Goal: Task Accomplishment & Management: Use online tool/utility

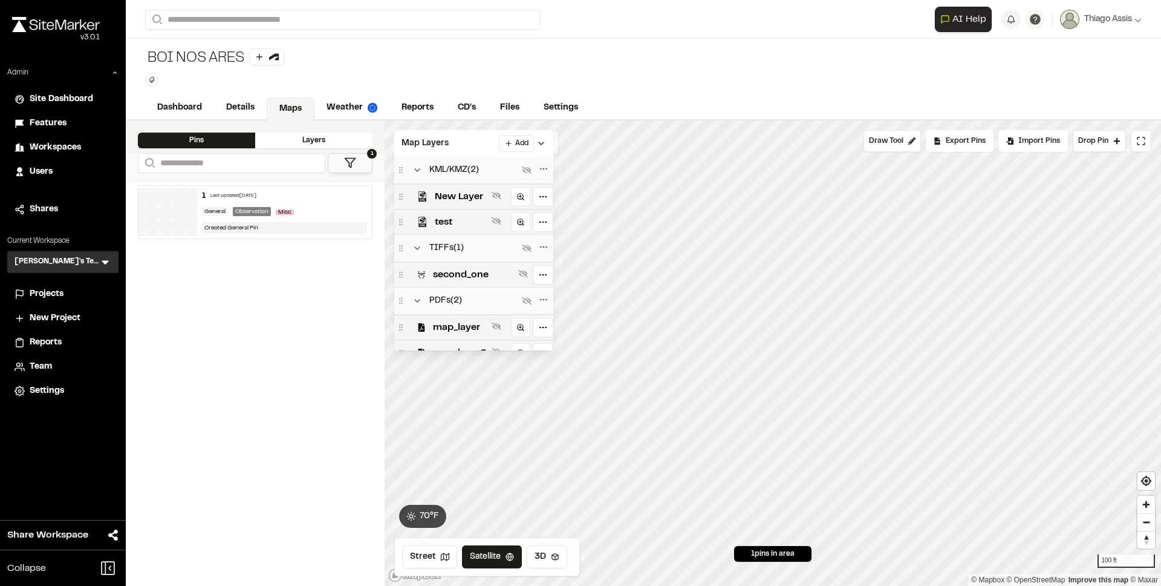
scroll to position [13, 0]
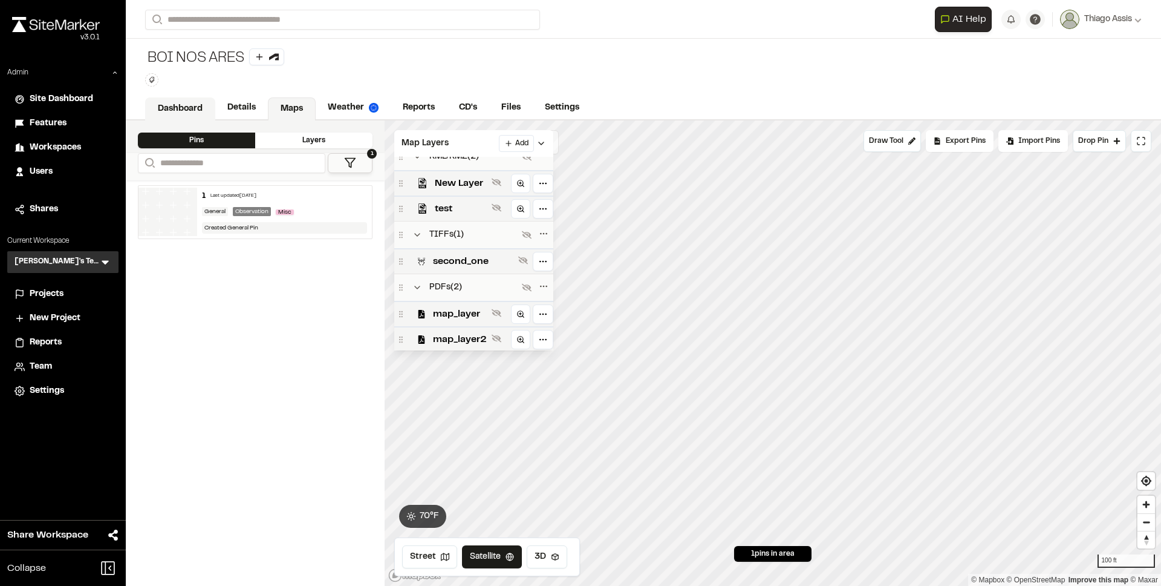
click at [175, 108] on link "Dashboard" at bounding box center [180, 108] width 70 height 23
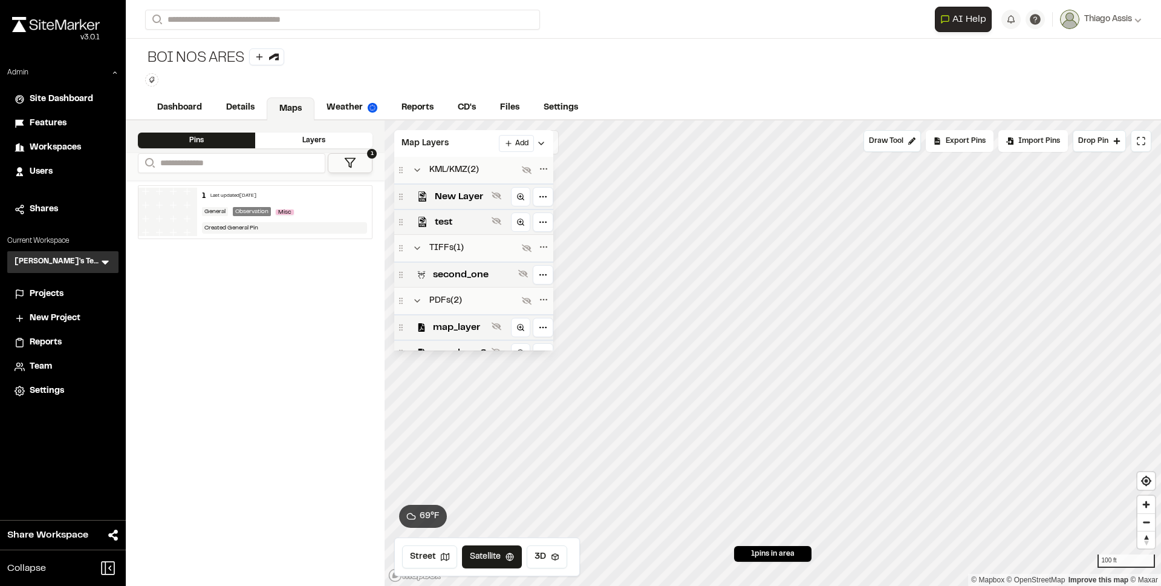
scroll to position [13, 0]
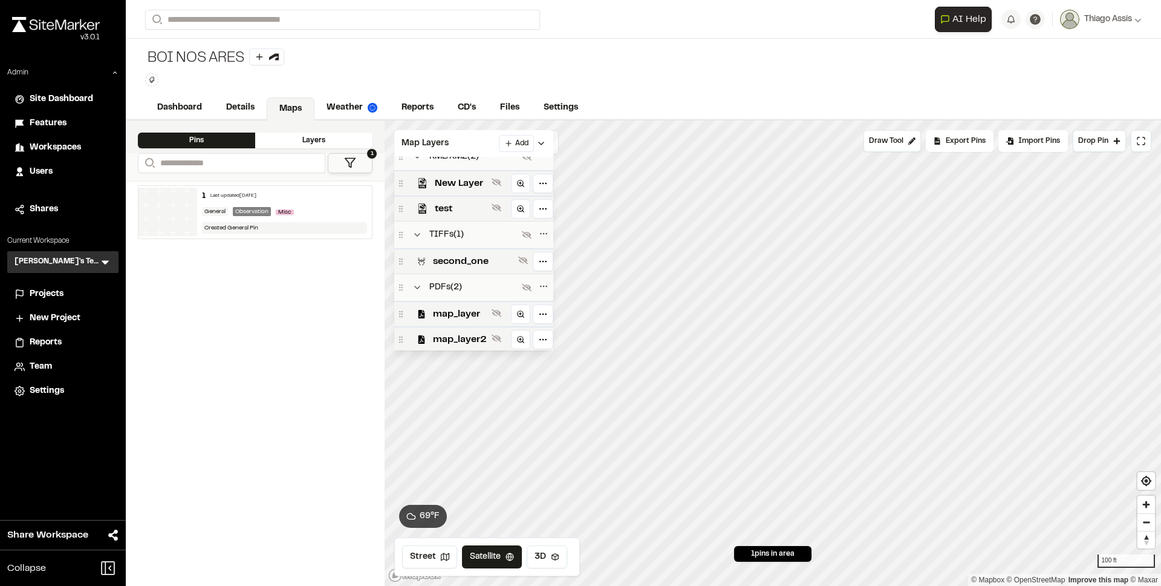
click at [778, 85] on div "BOI NOS ARES Type Enter or comma to add tag." at bounding box center [644, 67] width 1036 height 57
click at [670, 77] on div "BOI NOS ARES Type Enter or comma to add tag." at bounding box center [644, 67] width 1036 height 57
click at [674, 78] on div "BOI NOS ARES Type Enter or comma to add tag." at bounding box center [644, 67] width 1036 height 57
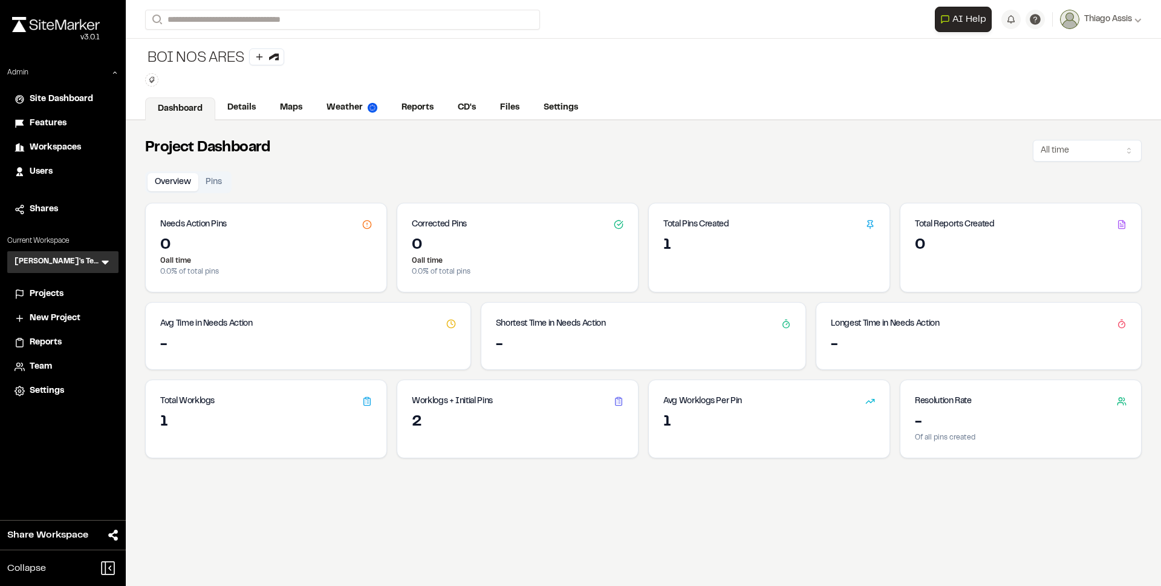
click at [66, 103] on span "Site Dashboard" at bounding box center [62, 99] width 64 height 13
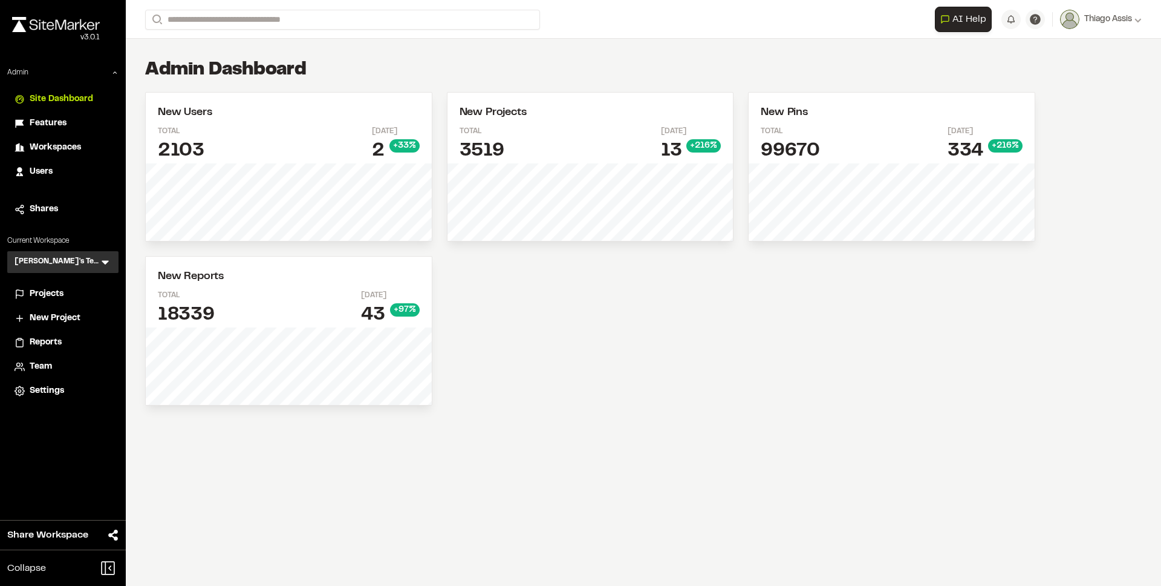
click at [83, 263] on div "[PERSON_NAME]'s Testing TT Menu" at bounding box center [62, 262] width 111 height 22
click at [102, 266] on icon at bounding box center [105, 262] width 12 height 12
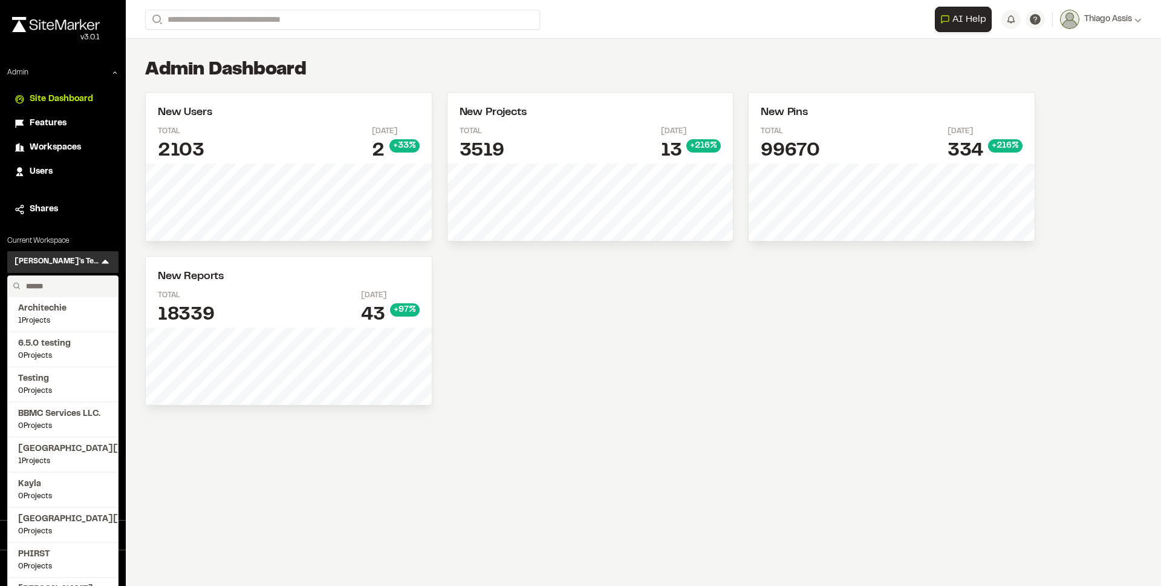
click at [60, 285] on input "text" at bounding box center [67, 286] width 92 height 21
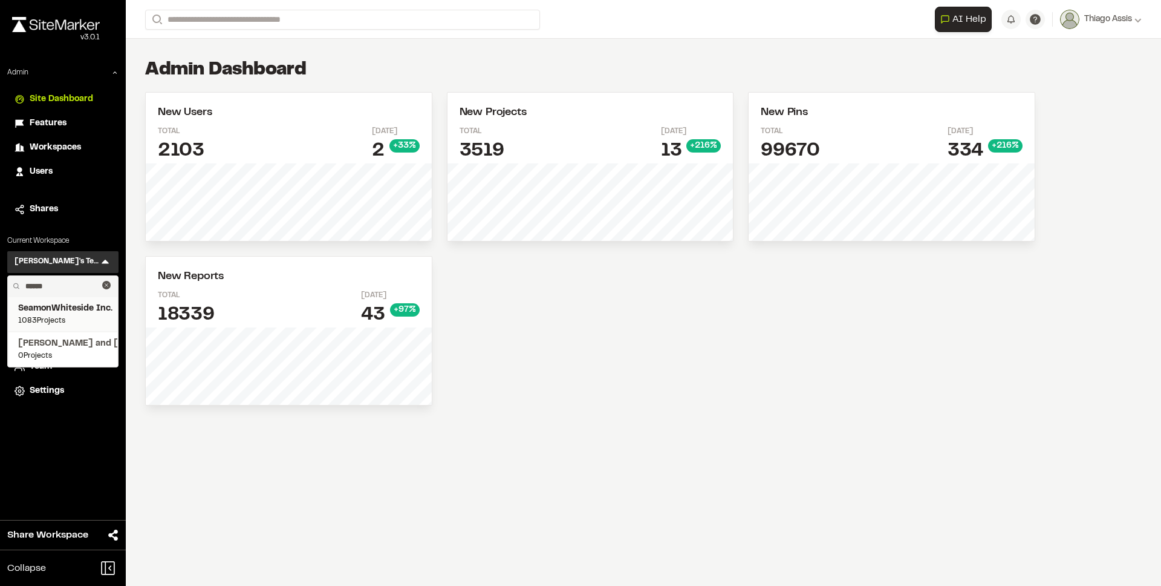
type input "******"
click at [70, 315] on span "SeamonWhiteside Inc." at bounding box center [63, 308] width 90 height 13
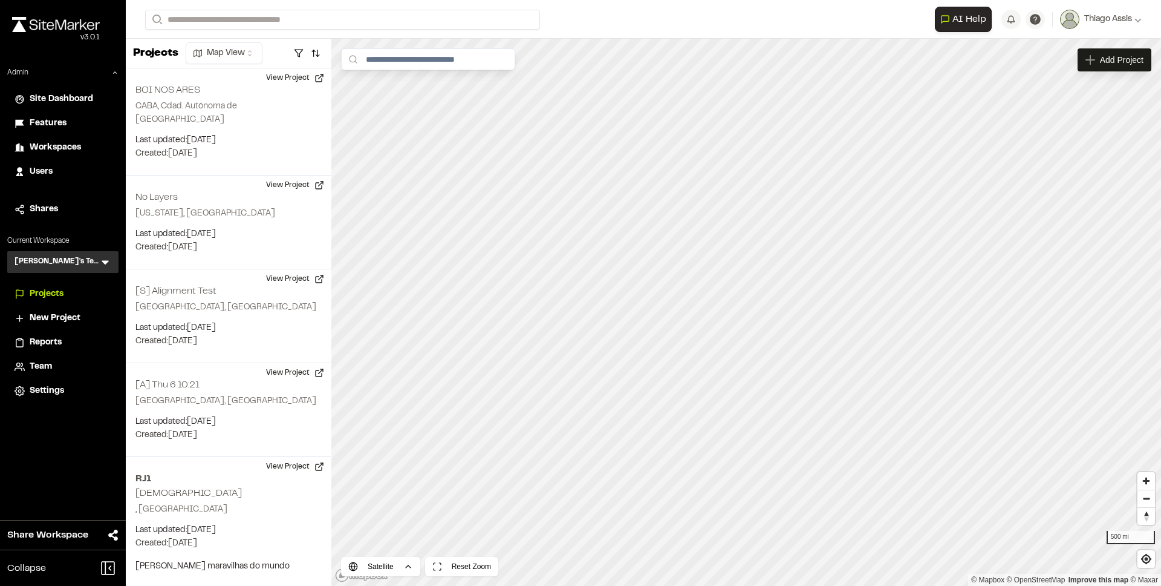
click at [100, 261] on icon at bounding box center [105, 262] width 12 height 12
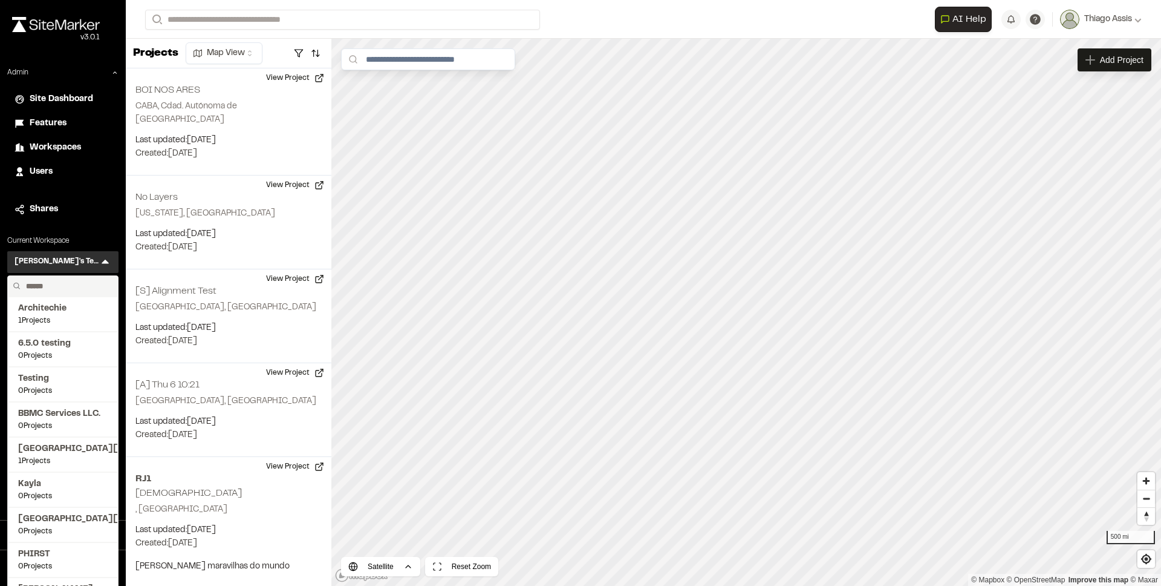
click at [83, 290] on input "text" at bounding box center [67, 286] width 92 height 21
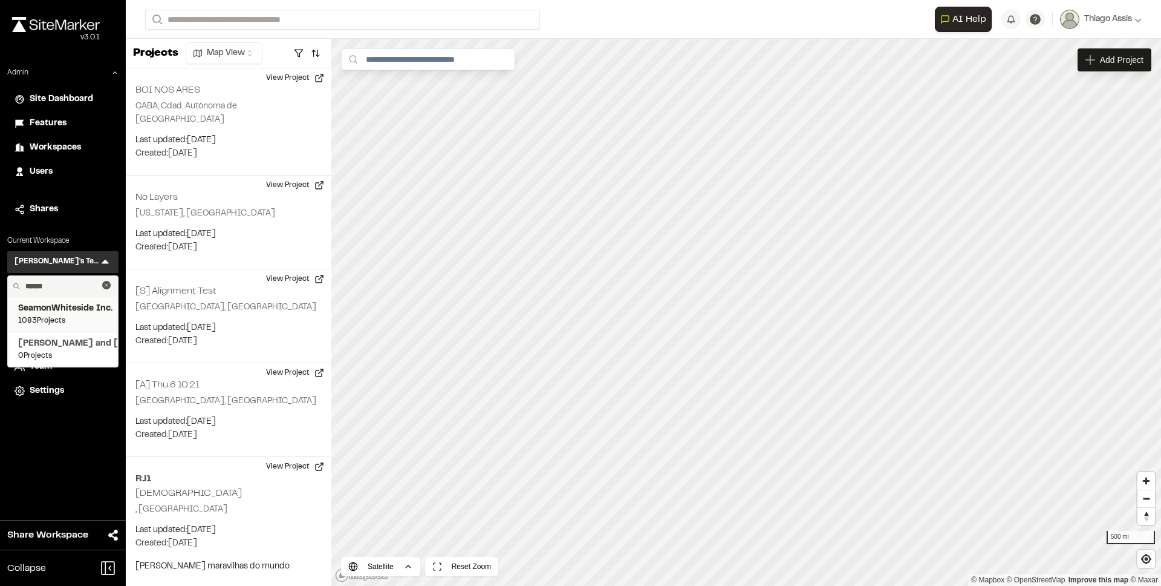
type input "******"
click at [59, 312] on span "SeamonWhiteside Inc." at bounding box center [63, 308] width 90 height 13
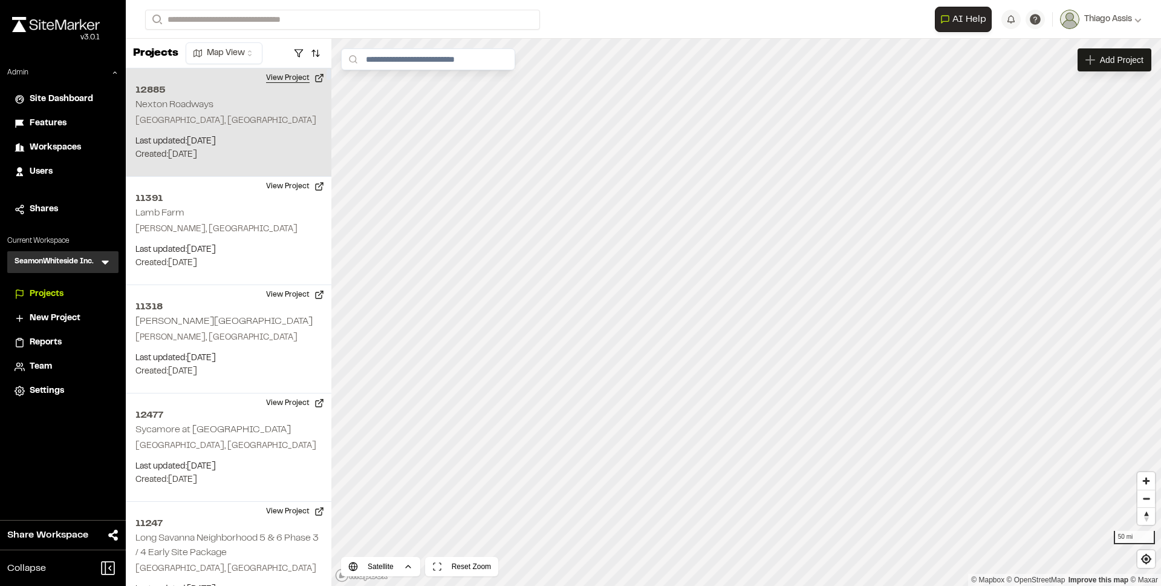
click at [298, 80] on button "View Project" at bounding box center [295, 77] width 73 height 19
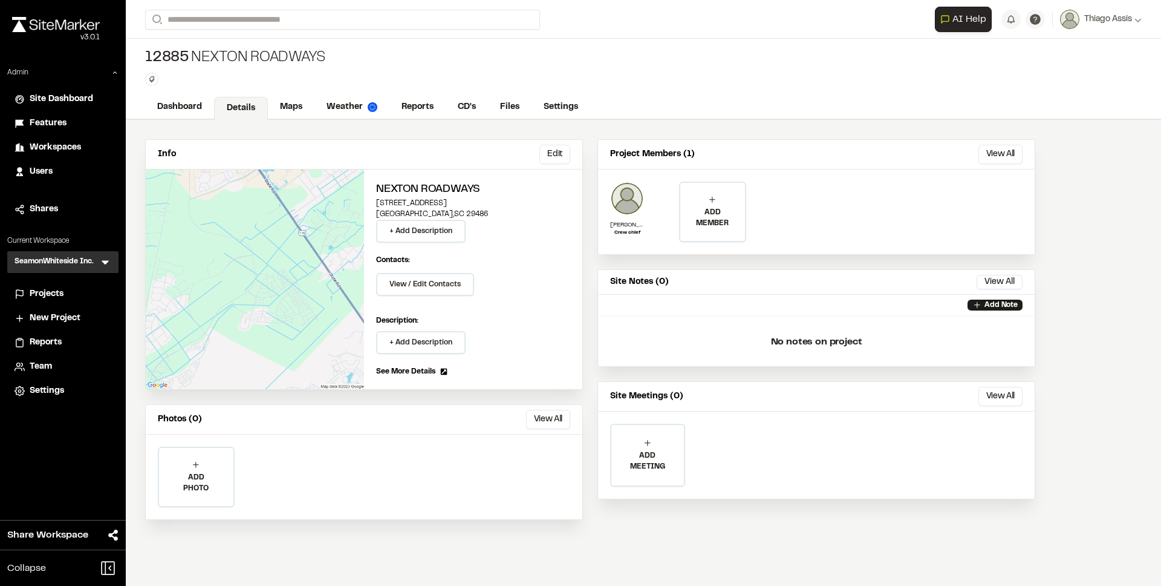
click at [219, 105] on link "Details" at bounding box center [241, 108] width 54 height 23
click at [188, 105] on link "Dashboard" at bounding box center [180, 108] width 70 height 23
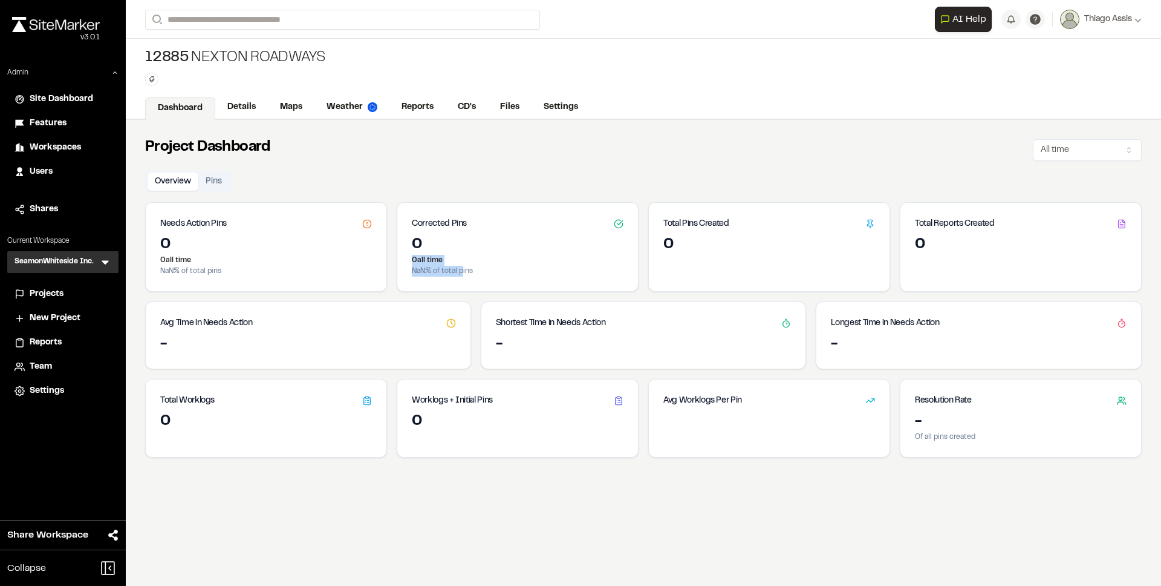
drag, startPoint x: 417, startPoint y: 238, endPoint x: 460, endPoint y: 266, distance: 52.0
click at [460, 266] on div "0 0 all time NaN % of total pins" at bounding box center [517, 263] width 241 height 56
click at [460, 266] on p "NaN % of total pins" at bounding box center [518, 271] width 212 height 11
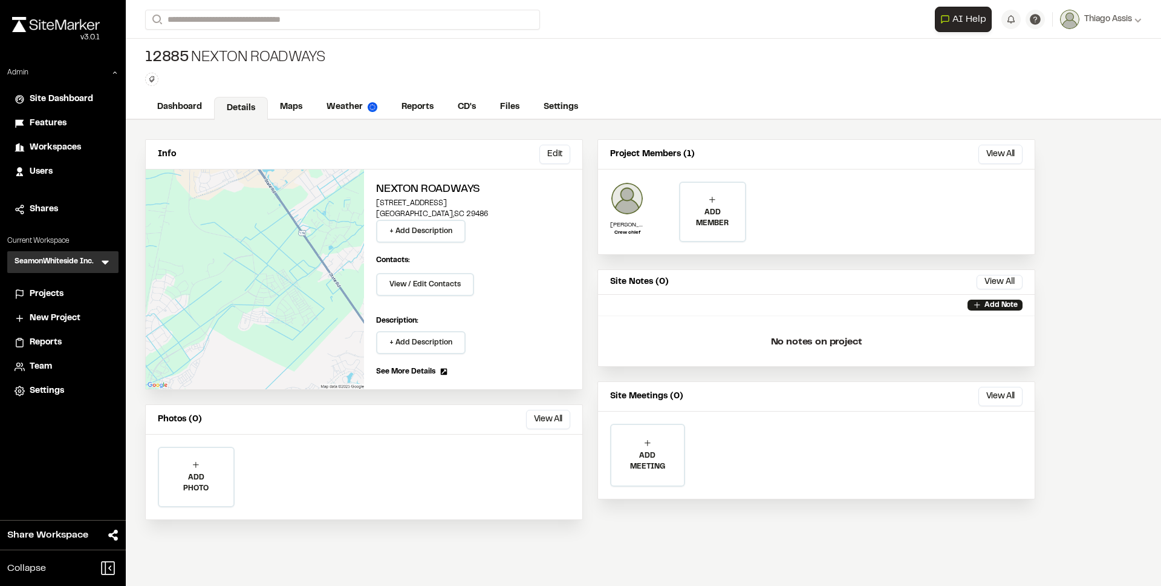
click at [60, 290] on span "Projects" at bounding box center [47, 293] width 34 height 13
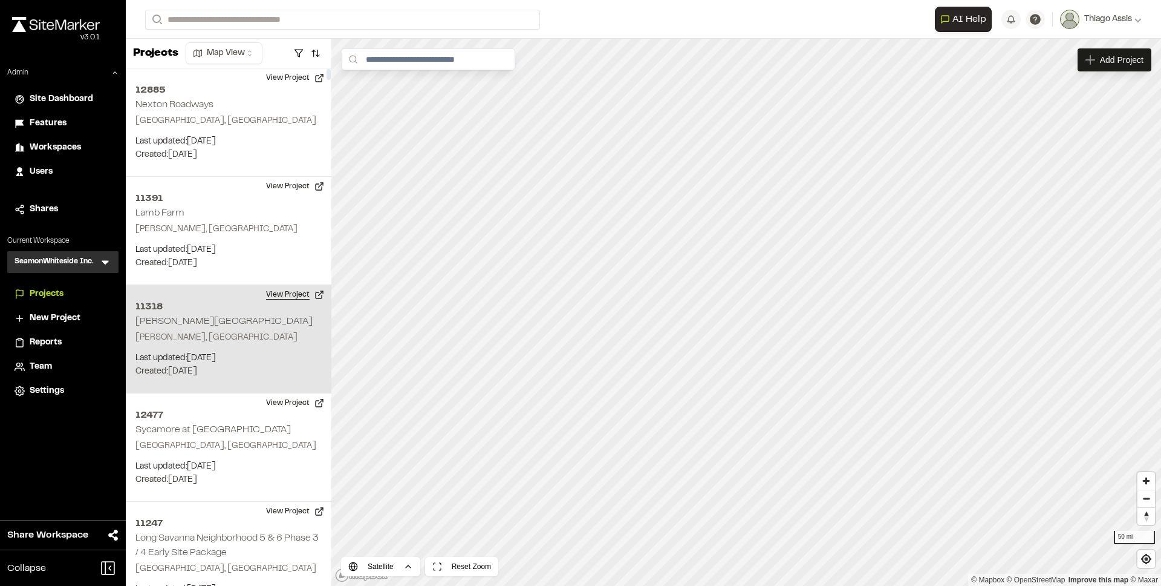
click at [301, 293] on button "View Project" at bounding box center [295, 294] width 73 height 19
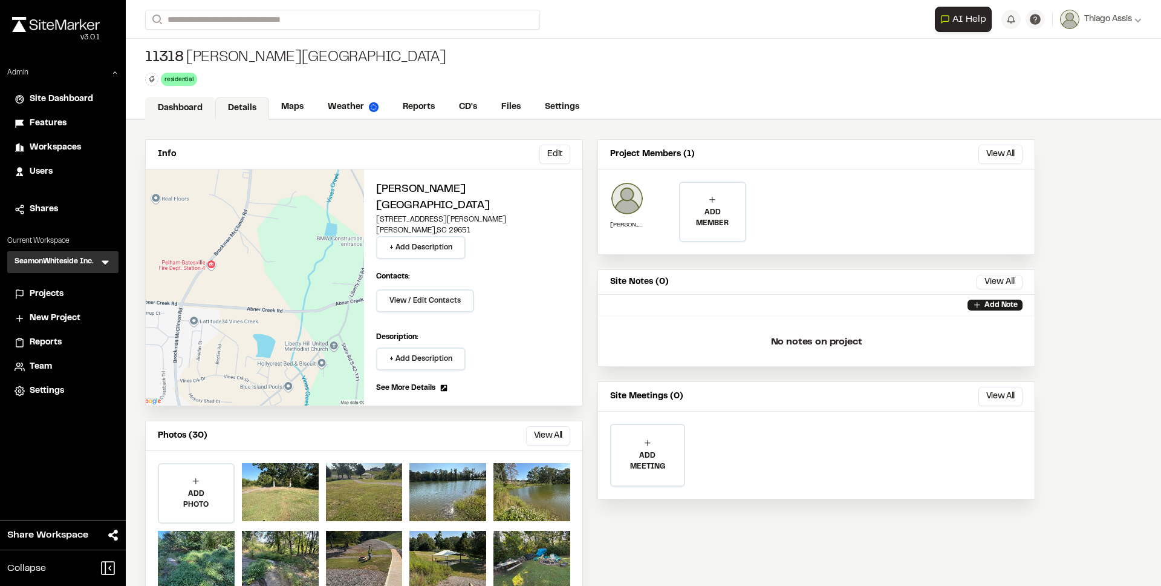
click at [187, 113] on link "Dashboard" at bounding box center [180, 108] width 70 height 23
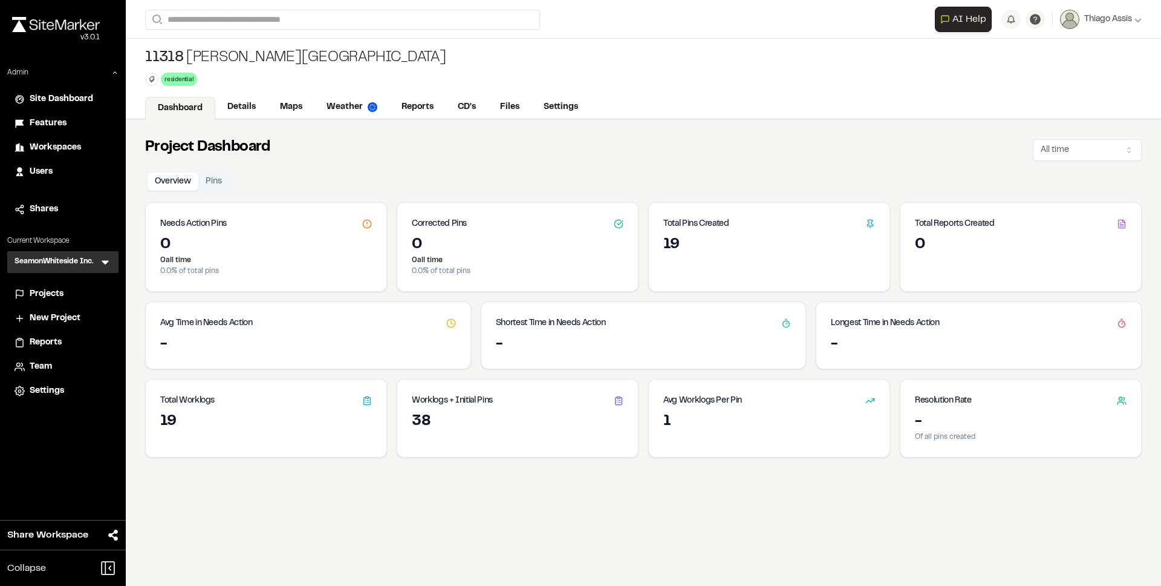
click at [537, 499] on div "Project Dashboard All time Overview Pins Needs Action Pins 0 0 all time 0.0 % o…" at bounding box center [644, 413] width 1036 height 586
click at [238, 111] on link "Details" at bounding box center [242, 108] width 54 height 23
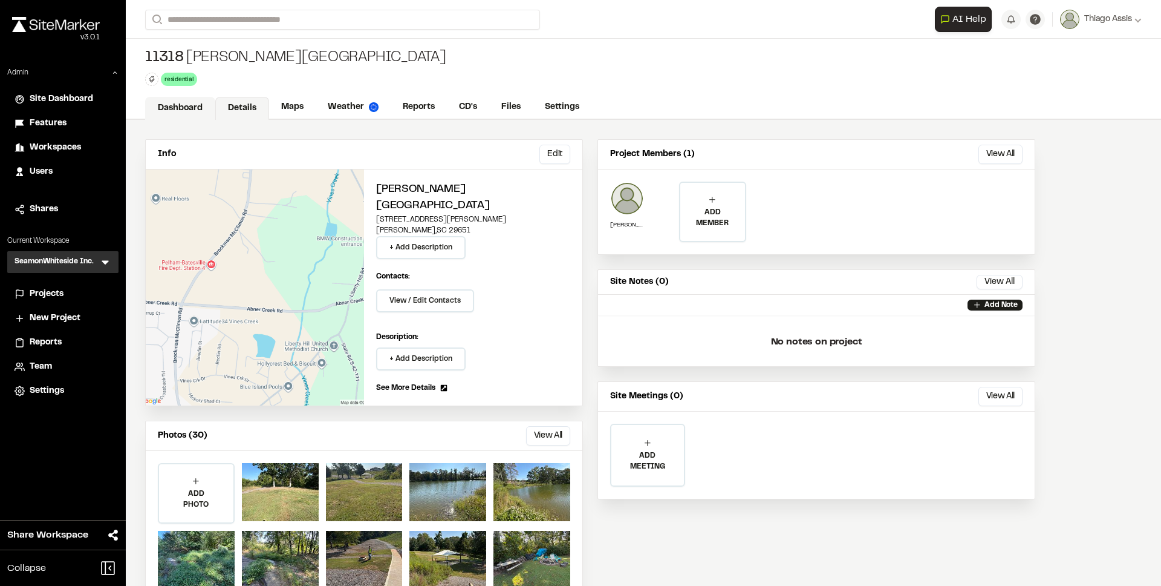
click at [178, 113] on link "Dashboard" at bounding box center [180, 108] width 70 height 23
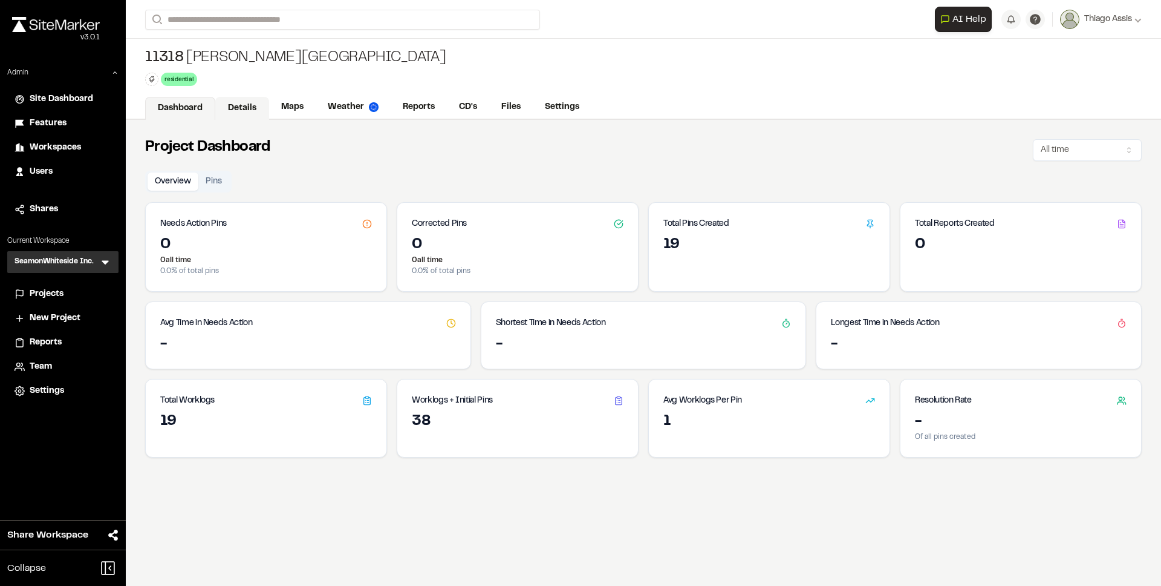
click at [240, 114] on link "Details" at bounding box center [242, 108] width 54 height 23
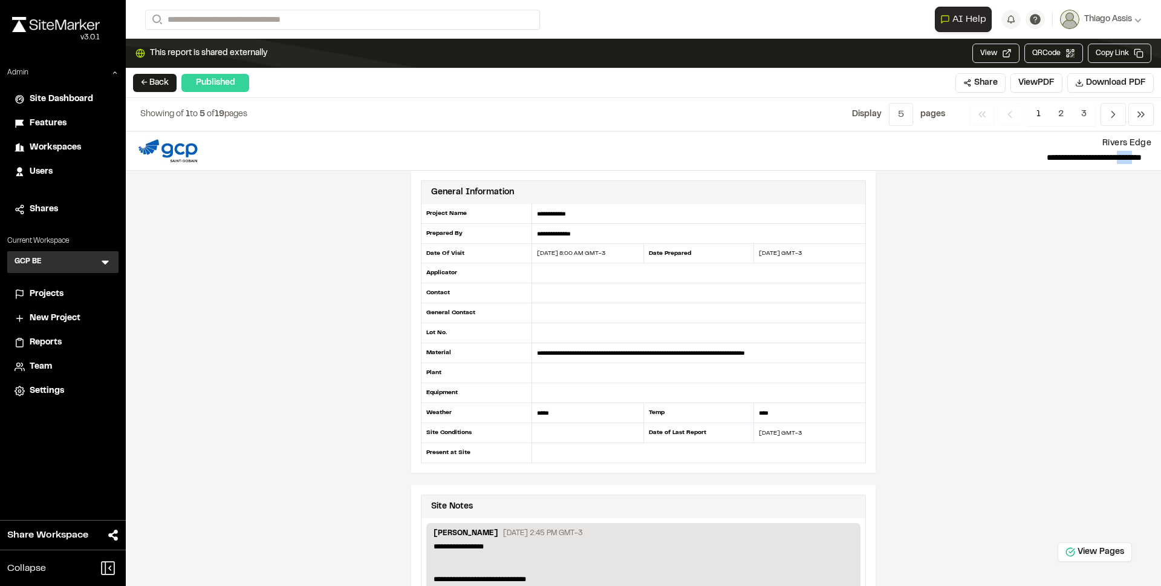
drag, startPoint x: 1104, startPoint y: 157, endPoint x: 1129, endPoint y: 158, distance: 25.4
click at [1129, 158] on p "**********" at bounding box center [676, 157] width 933 height 15
click at [1098, 159] on p "**********" at bounding box center [676, 157] width 933 height 15
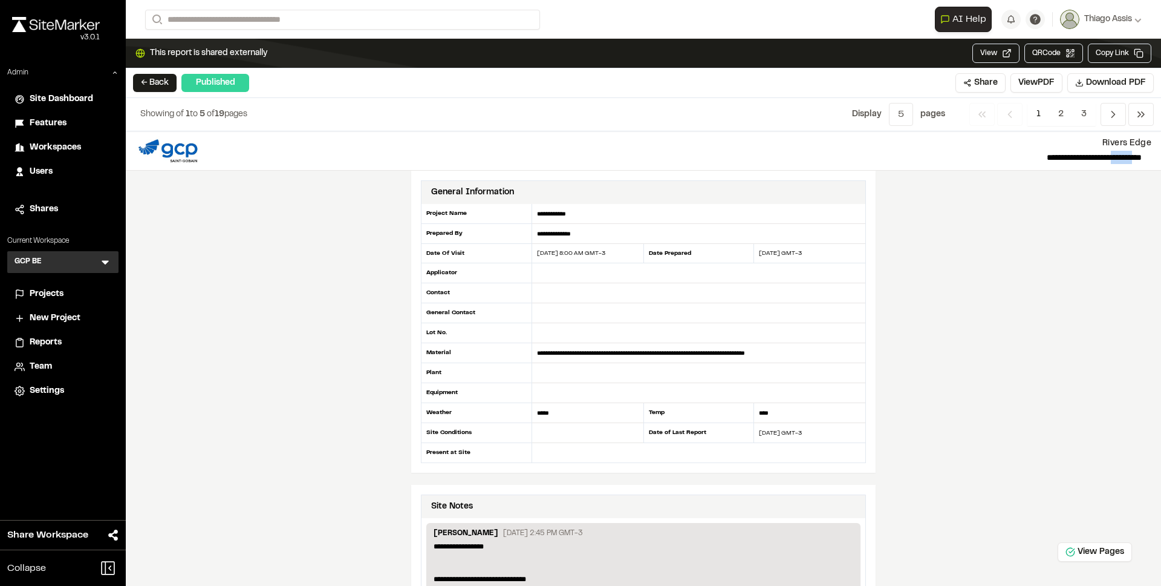
drag, startPoint x: 1098, startPoint y: 159, endPoint x: 1125, endPoint y: 159, distance: 26.6
click at [1125, 159] on p "**********" at bounding box center [676, 157] width 933 height 15
drag, startPoint x: 1125, startPoint y: 159, endPoint x: 1065, endPoint y: 157, distance: 59.9
click at [1065, 157] on p "**********" at bounding box center [676, 157] width 933 height 15
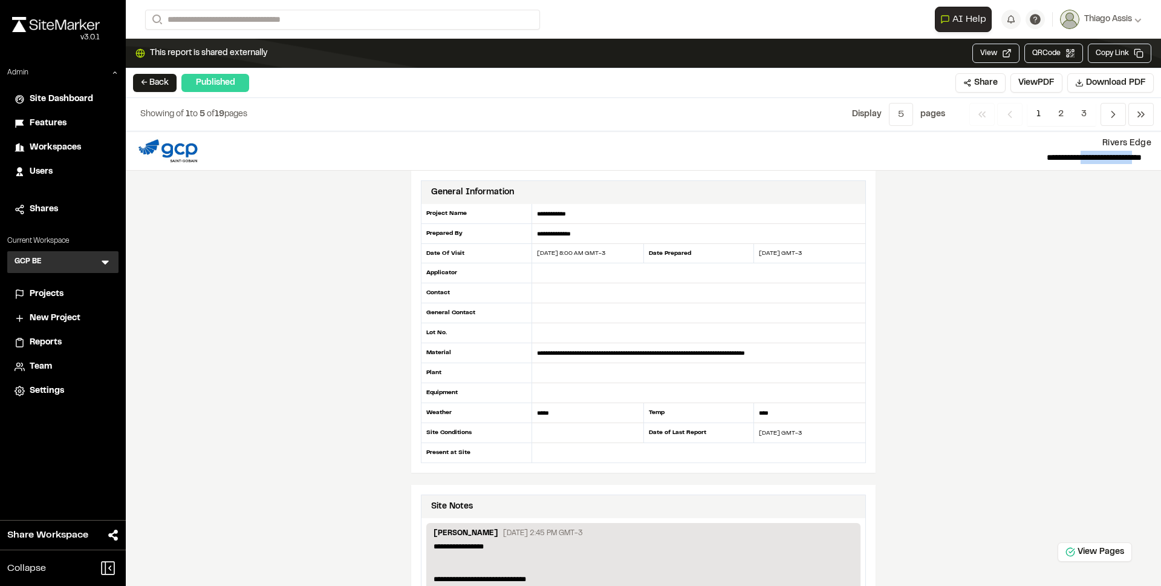
click at [1065, 157] on p "**********" at bounding box center [676, 157] width 933 height 15
drag, startPoint x: 1062, startPoint y: 157, endPoint x: 1091, endPoint y: 158, distance: 29.1
click at [1091, 158] on p "**********" at bounding box center [676, 157] width 933 height 15
click at [560, 251] on div "09/11/2025 8:00 AM GMT-3" at bounding box center [587, 253] width 111 height 9
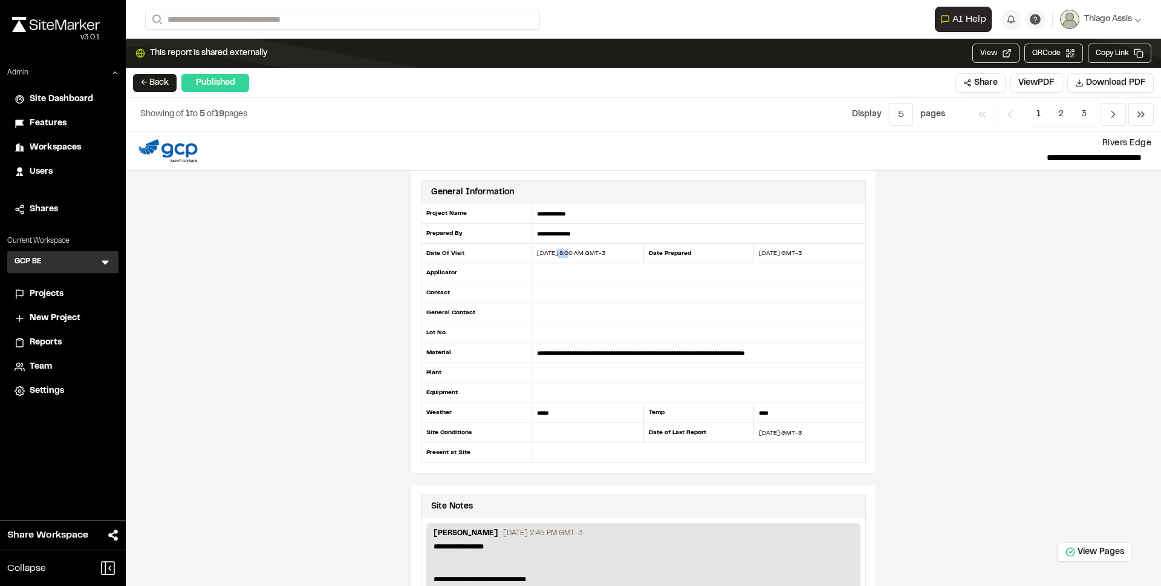
click at [560, 251] on div "09/11/2025 8:00 AM GMT-3" at bounding box center [587, 253] width 111 height 9
click at [1065, 158] on p "**********" at bounding box center [676, 157] width 933 height 15
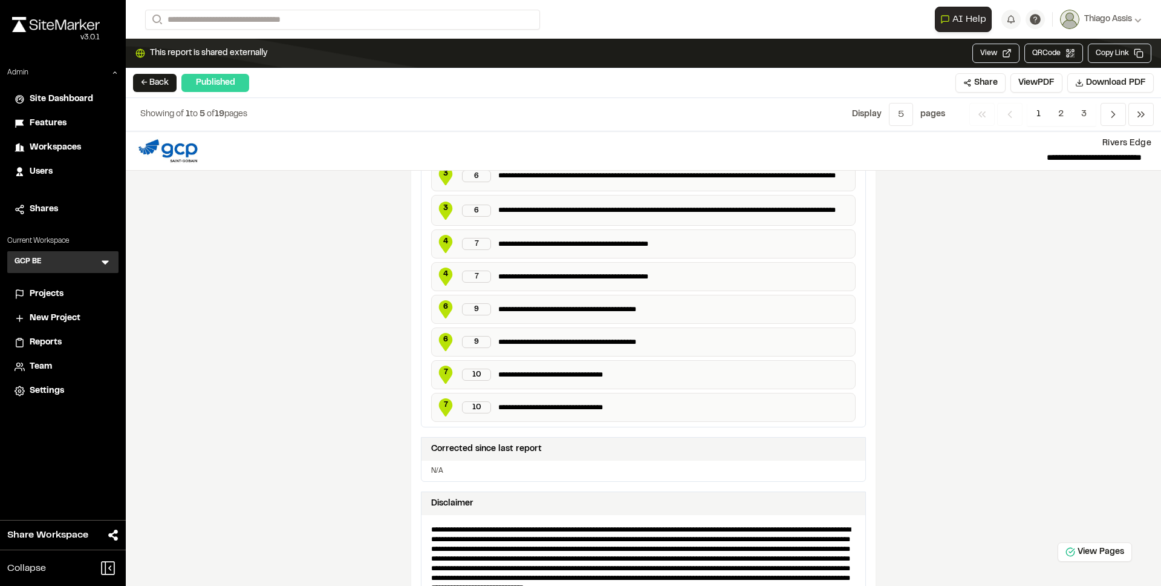
scroll to position [2141, 0]
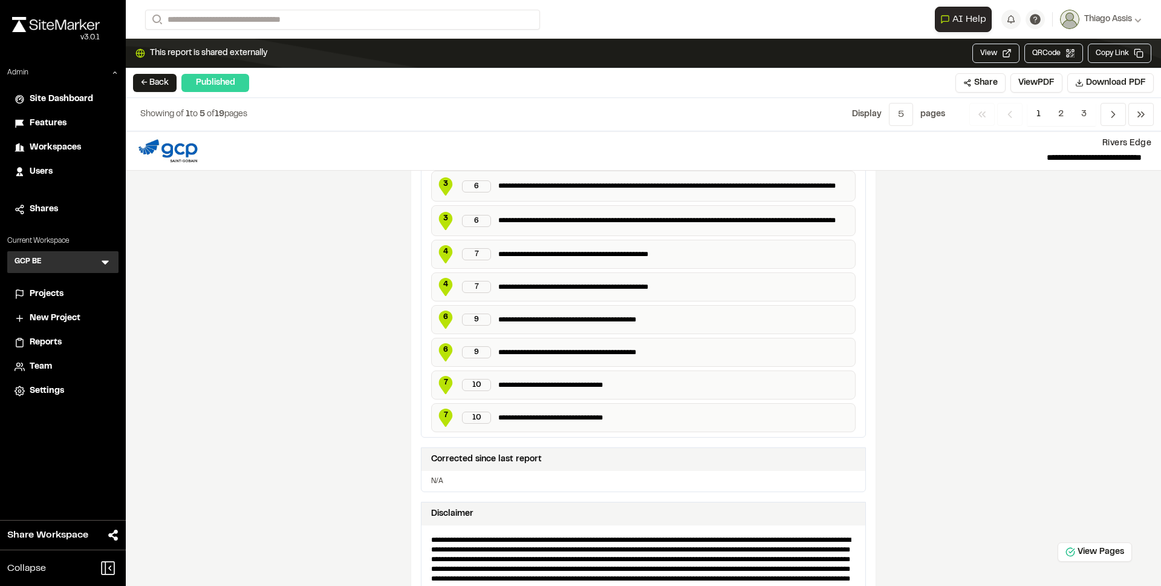
click at [616, 223] on p "**********" at bounding box center [674, 220] width 352 height 20
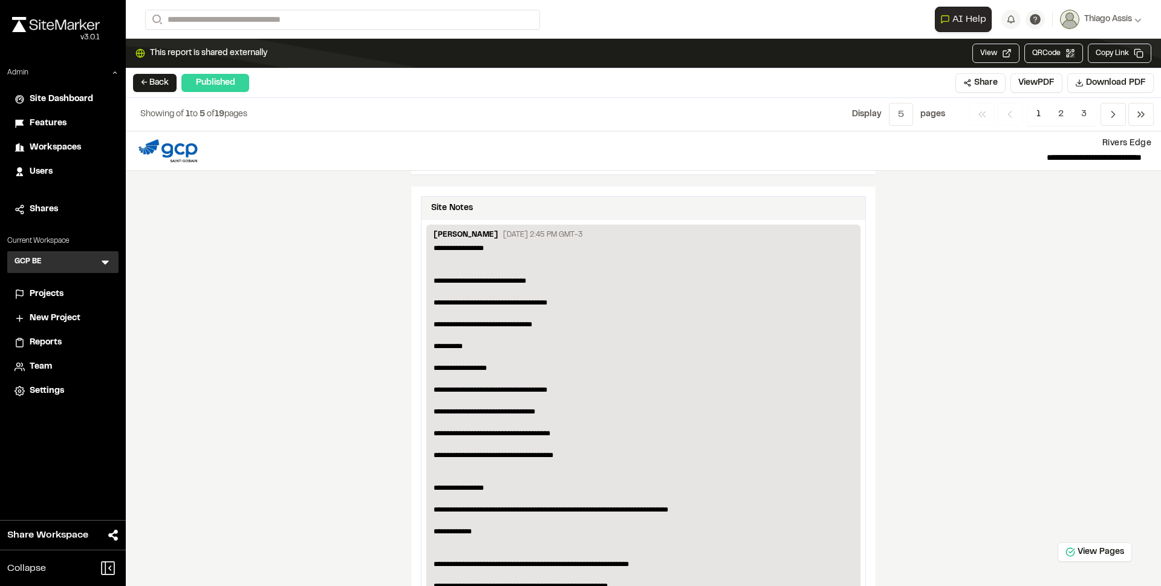
scroll to position [0, 0]
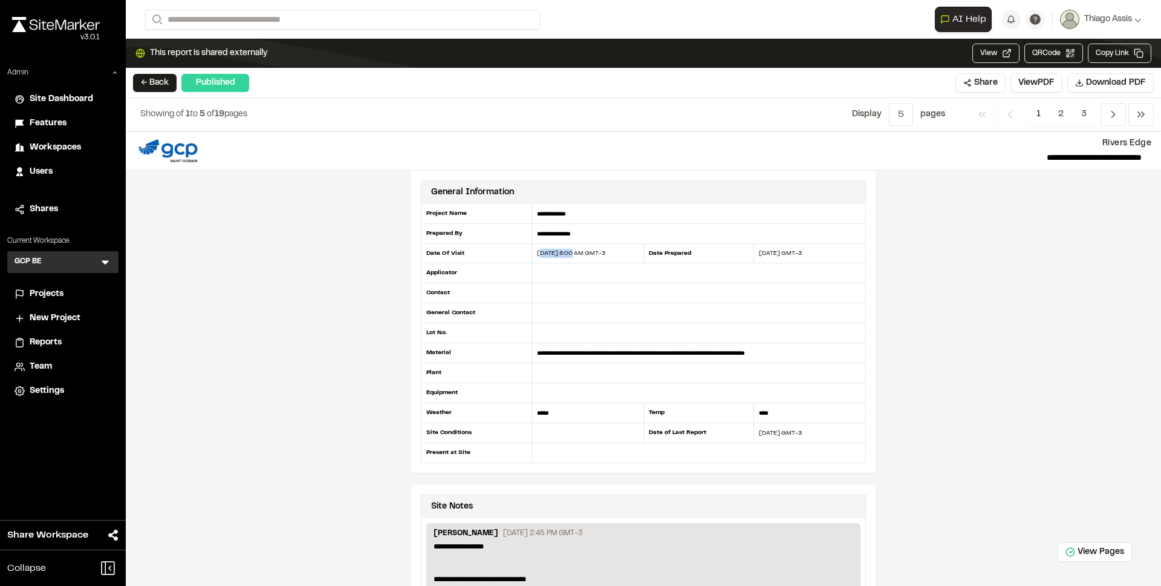
drag, startPoint x: 537, startPoint y: 256, endPoint x: 569, endPoint y: 256, distance: 32.7
click at [569, 256] on div "09/11/2025 8:00 AM GMT-3" at bounding box center [587, 253] width 111 height 9
drag, startPoint x: 657, startPoint y: 252, endPoint x: 833, endPoint y: 254, distance: 176.0
click at [833, 254] on div "**********" at bounding box center [643, 333] width 445 height 259
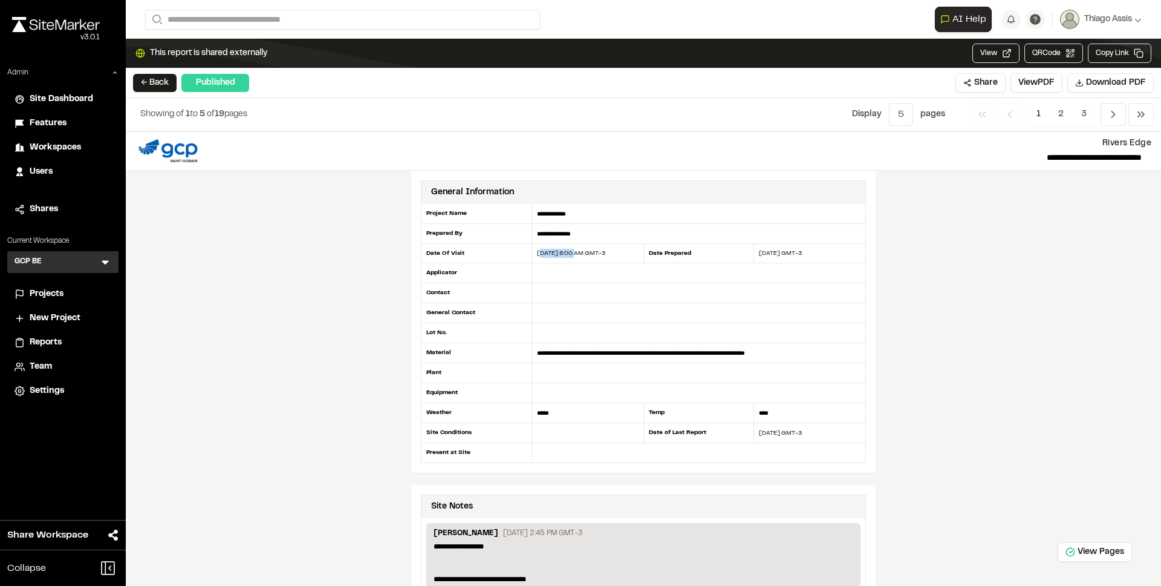
click at [833, 254] on div "09/12/2025 GMT-3" at bounding box center [809, 253] width 111 height 9
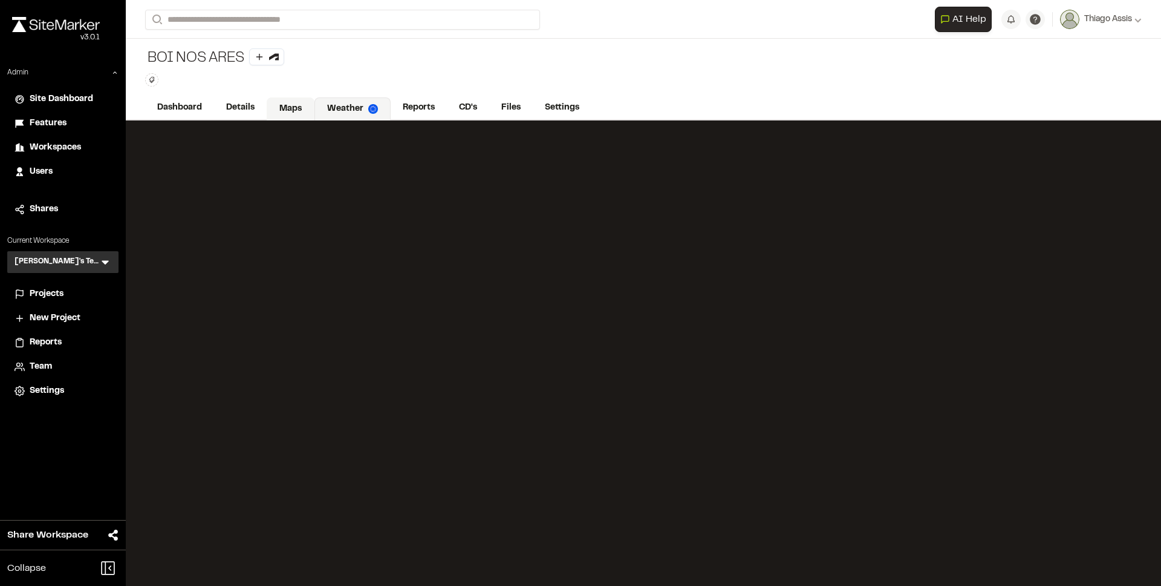
click at [292, 108] on link "Maps" at bounding box center [291, 108] width 48 height 23
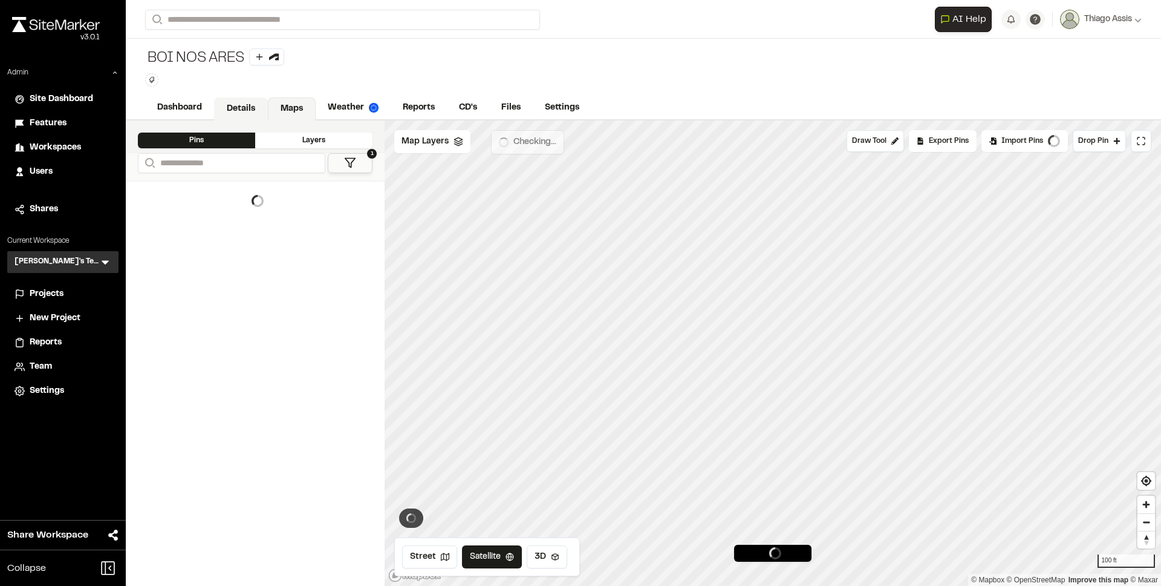
click at [255, 109] on link "Details" at bounding box center [241, 108] width 54 height 23
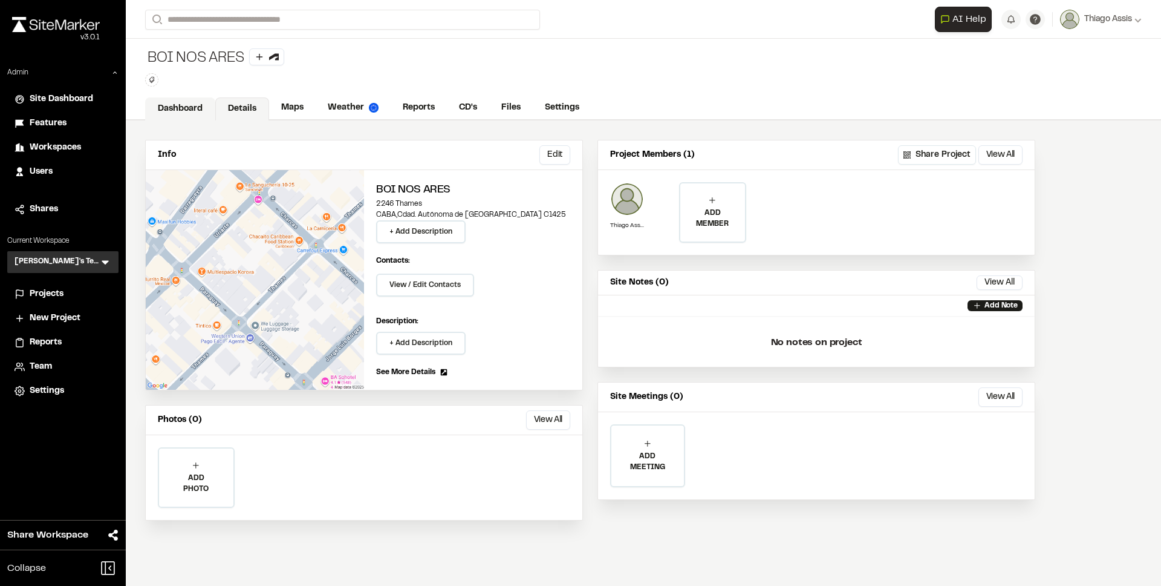
click at [175, 102] on link "Dashboard" at bounding box center [180, 108] width 70 height 23
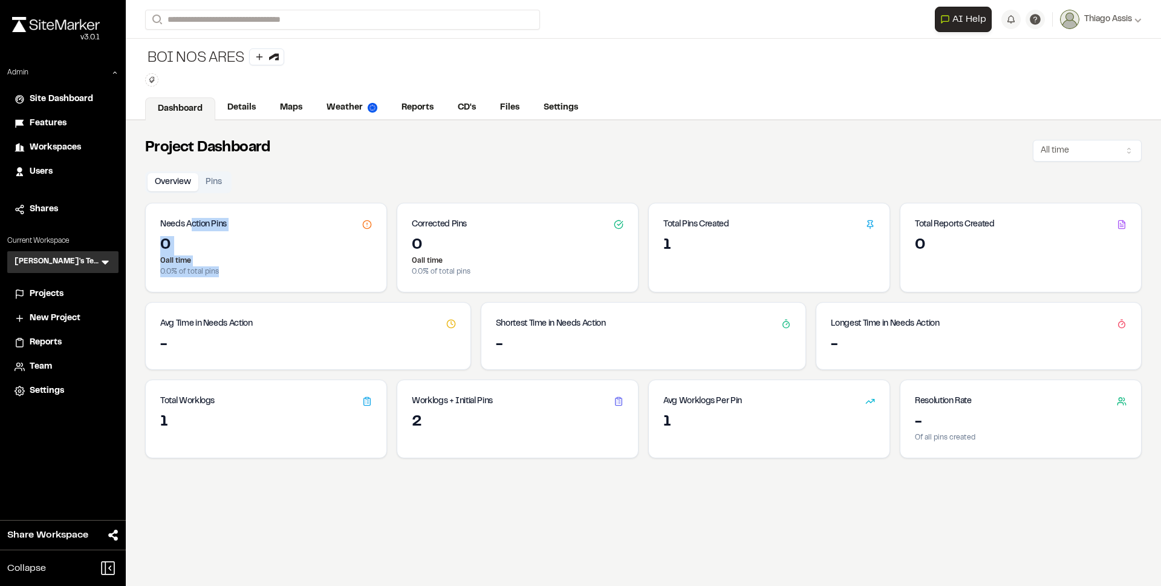
drag, startPoint x: 192, startPoint y: 220, endPoint x: 259, endPoint y: 275, distance: 86.8
click at [259, 275] on div "Needs Action Pins 0 0 all time 0.0 % of total pins" at bounding box center [266, 248] width 242 height 90
click at [260, 275] on p "0.0 % of total pins" at bounding box center [266, 271] width 212 height 11
drag, startPoint x: 255, startPoint y: 277, endPoint x: 172, endPoint y: 224, distance: 98.0
click at [172, 224] on div "Needs Action Pins 0 0 all time 0.0 % of total pins" at bounding box center [266, 248] width 242 height 90
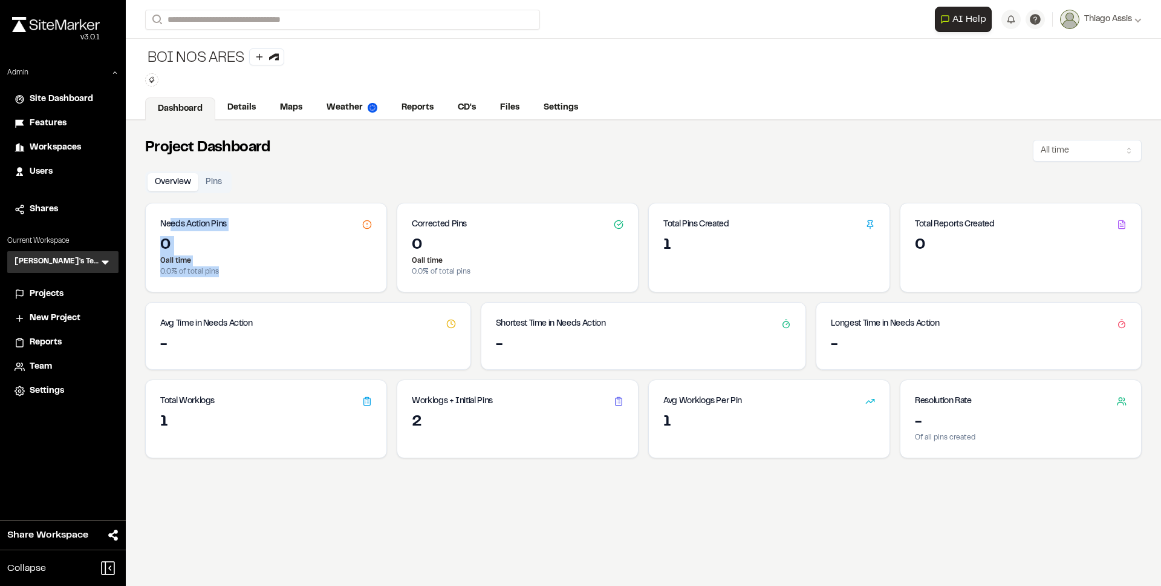
click at [172, 224] on h3 "Needs Action Pins" at bounding box center [193, 224] width 67 height 13
drag, startPoint x: 172, startPoint y: 224, endPoint x: 229, endPoint y: 278, distance: 78.3
click at [229, 278] on div "Needs Action Pins 0 0 all time 0.0 % of total pins" at bounding box center [266, 248] width 242 height 90
drag, startPoint x: 226, startPoint y: 275, endPoint x: 233, endPoint y: 276, distance: 7.4
click at [223, 273] on p "0.0 % of total pins" at bounding box center [266, 271] width 212 height 11
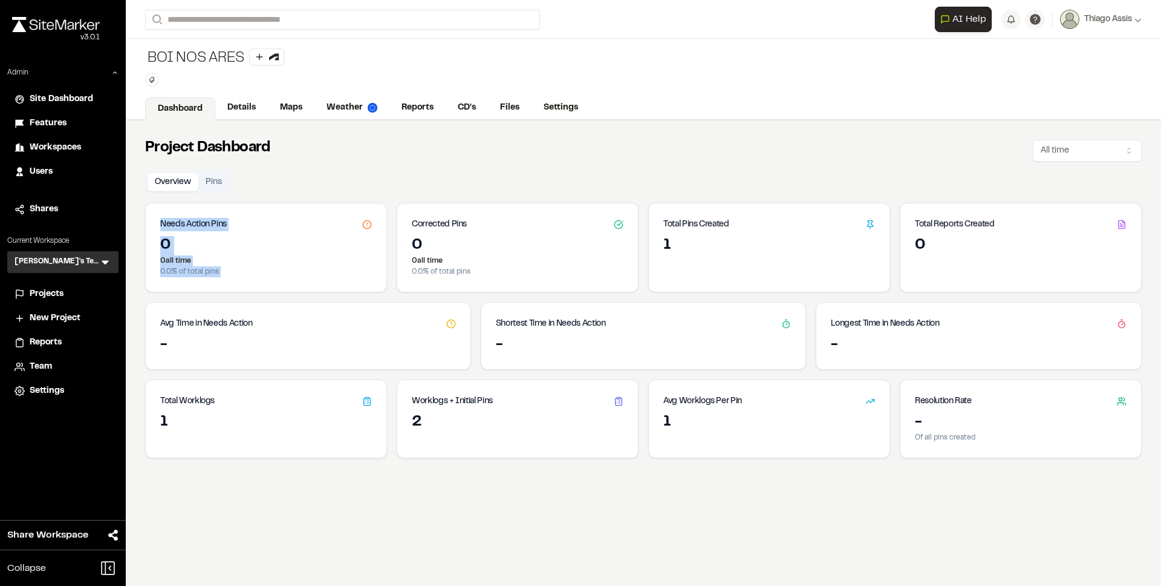
click at [233, 276] on div "0 0 all time 0.0 % of total pins" at bounding box center [266, 264] width 241 height 56
drag, startPoint x: 233, startPoint y: 276, endPoint x: 171, endPoint y: 227, distance: 79.6
click at [171, 227] on div "Needs Action Pins 0 0 all time 0.0 % of total pins" at bounding box center [266, 248] width 242 height 90
click at [171, 227] on h3 "Needs Action Pins" at bounding box center [193, 224] width 67 height 13
drag, startPoint x: 171, startPoint y: 227, endPoint x: 248, endPoint y: 278, distance: 92.9
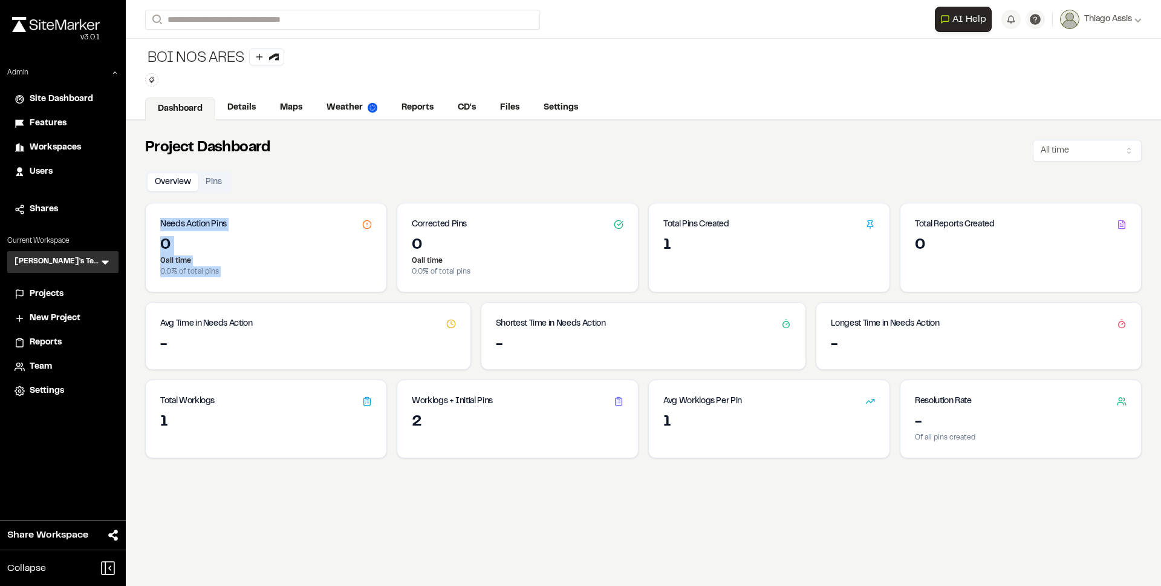
click at [248, 278] on div "Needs Action Pins 0 0 all time 0.0 % of total pins" at bounding box center [266, 248] width 242 height 90
click at [248, 278] on div "0 0 all time 0.0 % of total pins" at bounding box center [266, 264] width 241 height 56
drag, startPoint x: 421, startPoint y: 223, endPoint x: 475, endPoint y: 279, distance: 78.3
click at [475, 279] on div "Corrected Pins 0 0 all time 0.0 % of total pins" at bounding box center [518, 248] width 242 height 90
click at [476, 279] on div "0 0 all time 0.0 % of total pins" at bounding box center [517, 264] width 241 height 56
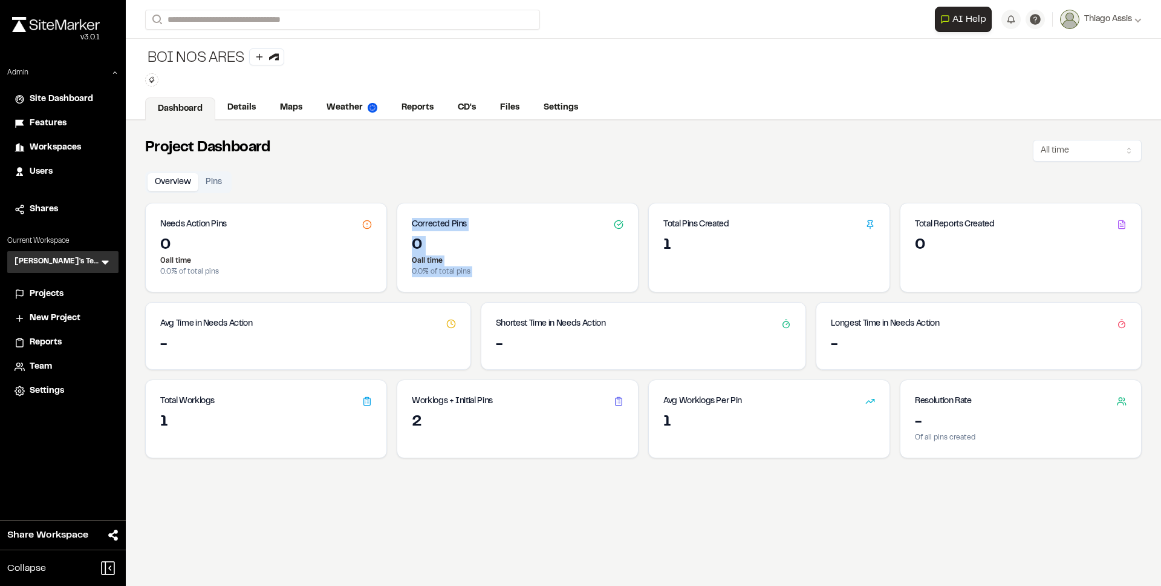
drag, startPoint x: 476, startPoint y: 280, endPoint x: 433, endPoint y: 223, distance: 71.3
click at [433, 223] on div "Corrected Pins 0 0 all time 0.0 % of total pins" at bounding box center [518, 248] width 242 height 90
click at [433, 223] on h3 "Corrected Pins" at bounding box center [439, 224] width 55 height 13
drag, startPoint x: 478, startPoint y: 263, endPoint x: 489, endPoint y: 272, distance: 14.2
click at [489, 272] on div "Corrected Pins 0 0 all time 0.0 % of total pins" at bounding box center [518, 248] width 242 height 90
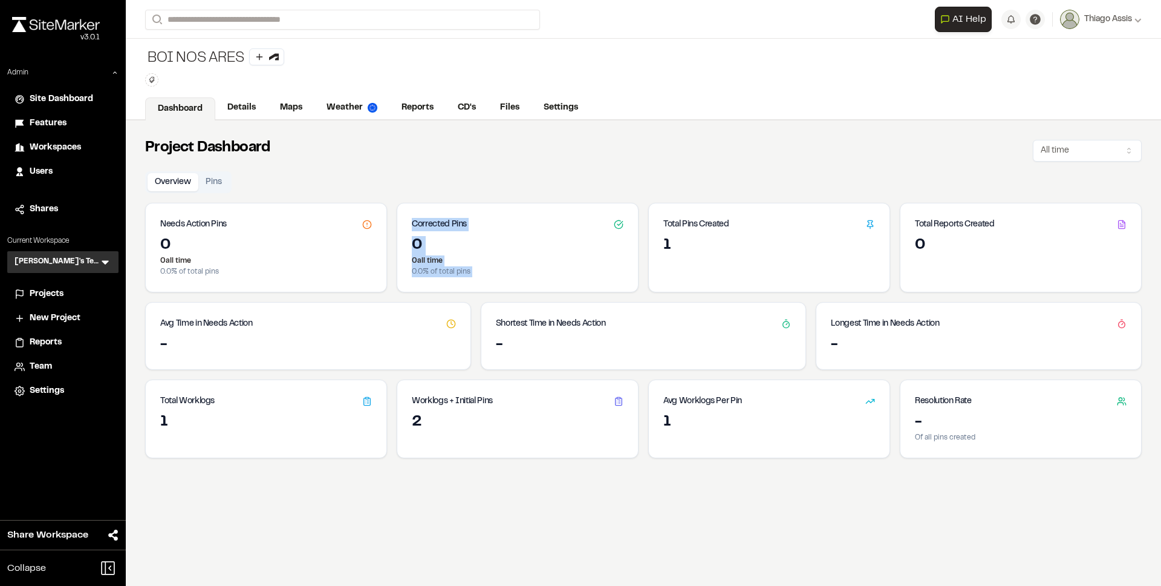
click at [489, 272] on p "0.0 % of total pins" at bounding box center [518, 271] width 212 height 11
drag, startPoint x: 489, startPoint y: 272, endPoint x: 417, endPoint y: 218, distance: 90.2
click at [417, 218] on div "Corrected Pins 0 0 all time 0.0 % of total pins" at bounding box center [518, 248] width 242 height 90
click at [417, 218] on h3 "Corrected Pins" at bounding box center [439, 224] width 55 height 13
drag, startPoint x: 417, startPoint y: 218, endPoint x: 486, endPoint y: 277, distance: 90.9
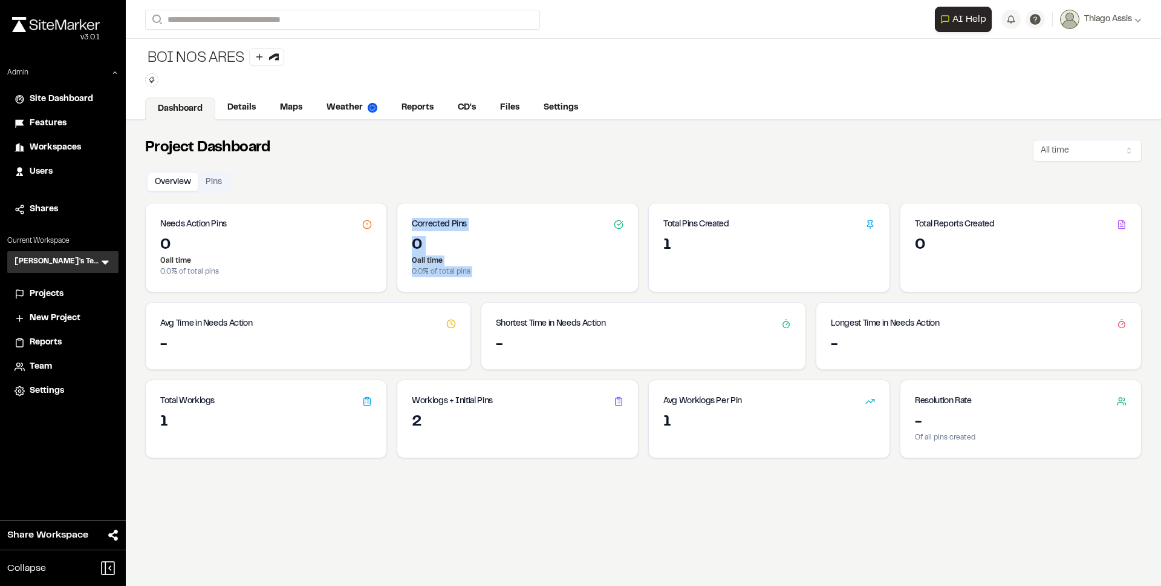
click at [486, 277] on div "Corrected Pins 0 0 all time 0.0 % of total pins" at bounding box center [518, 248] width 242 height 90
click at [486, 277] on div "0 0 all time 0.0 % of total pins" at bounding box center [517, 264] width 241 height 56
drag, startPoint x: 486, startPoint y: 277, endPoint x: 412, endPoint y: 221, distance: 92.4
click at [412, 221] on div "Corrected Pins 0 0 all time 0.0 % of total pins" at bounding box center [518, 248] width 242 height 90
click at [412, 221] on h3 "Corrected Pins" at bounding box center [439, 224] width 55 height 13
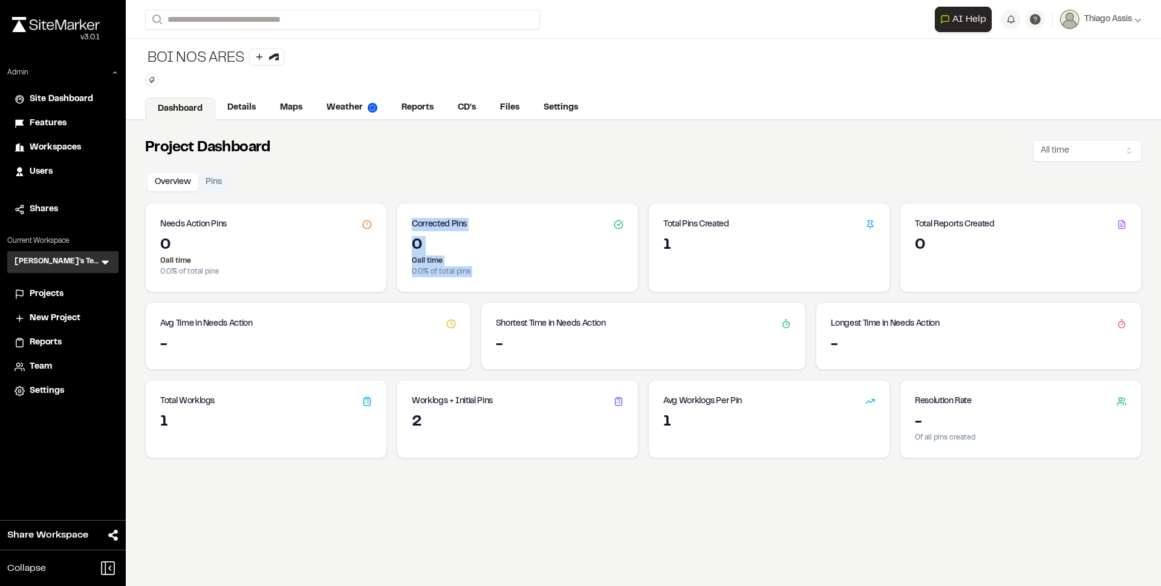
drag, startPoint x: 412, startPoint y: 221, endPoint x: 484, endPoint y: 273, distance: 89.3
click at [484, 273] on div "Corrected Pins 0 0 all time 0.0 % of total pins" at bounding box center [518, 248] width 242 height 90
click at [484, 273] on p "0.0 % of total pins" at bounding box center [518, 271] width 212 height 11
drag, startPoint x: 484, startPoint y: 274, endPoint x: 411, endPoint y: 220, distance: 91.3
click at [411, 220] on div "Corrected Pins 0 0 all time 0.0 % of total pins" at bounding box center [518, 248] width 242 height 90
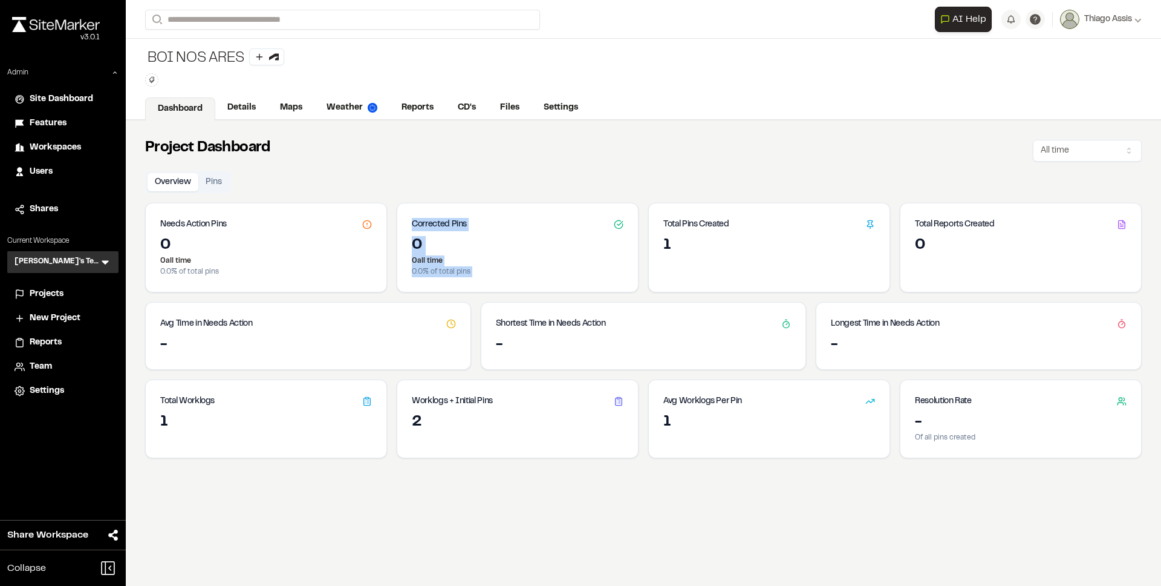
click at [412, 220] on h3 "Corrected Pins" at bounding box center [439, 224] width 55 height 13
drag, startPoint x: 411, startPoint y: 220, endPoint x: 480, endPoint y: 273, distance: 86.7
click at [480, 273] on div "Corrected Pins 0 0 all time 0.0 % of total pins" at bounding box center [518, 248] width 242 height 90
click at [480, 273] on p "0.0 % of total pins" at bounding box center [518, 271] width 212 height 11
drag, startPoint x: 480, startPoint y: 273, endPoint x: 416, endPoint y: 222, distance: 81.8
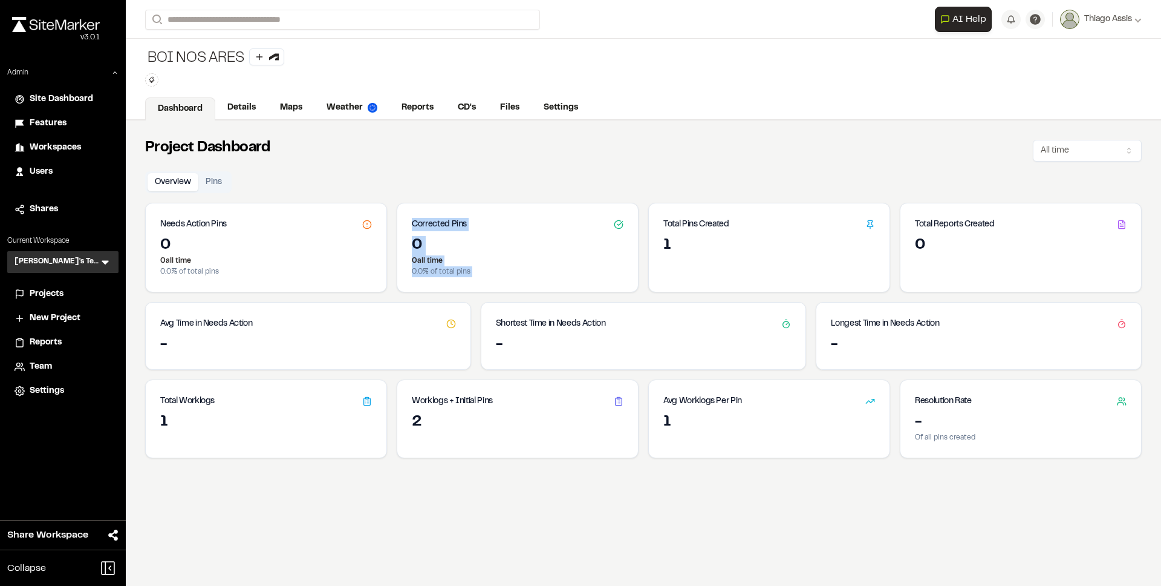
click at [416, 222] on div "Corrected Pins 0 0 all time 0.0 % of total pins" at bounding box center [518, 248] width 242 height 90
click at [416, 222] on h3 "Corrected Pins" at bounding box center [439, 224] width 55 height 13
drag, startPoint x: 416, startPoint y: 222, endPoint x: 481, endPoint y: 271, distance: 81.7
click at [481, 271] on div "Corrected Pins 0 0 all time 0.0 % of total pins" at bounding box center [518, 248] width 242 height 90
click at [481, 271] on p "0.0 % of total pins" at bounding box center [518, 271] width 212 height 11
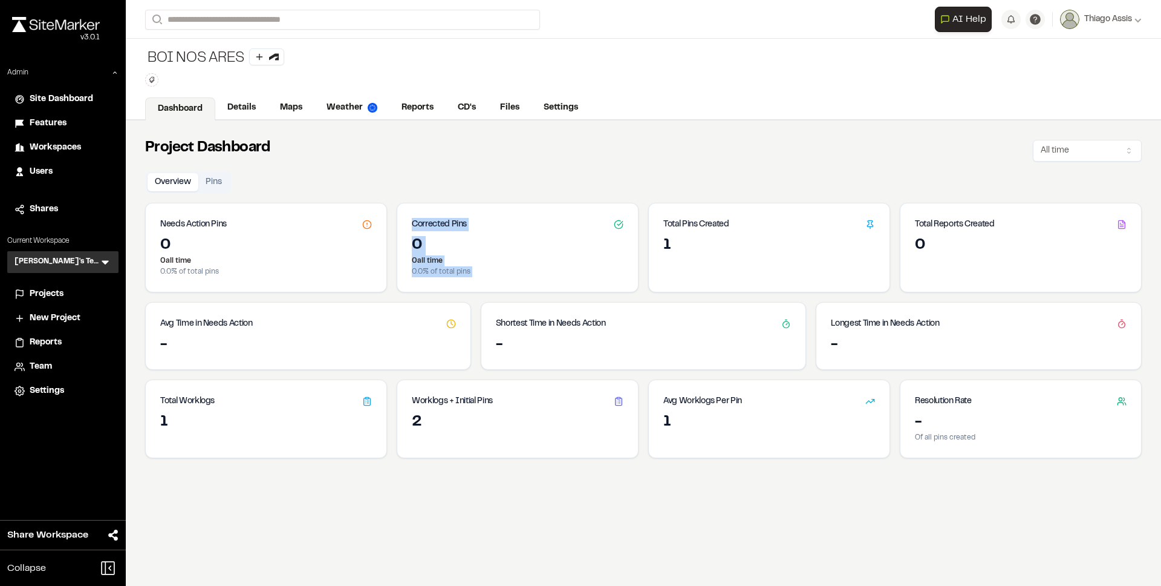
drag, startPoint x: 481, startPoint y: 271, endPoint x: 407, endPoint y: 216, distance: 92.5
click at [407, 216] on div "Corrected Pins 0 0 all time 0.0 % of total pins" at bounding box center [518, 248] width 242 height 90
click at [407, 216] on div "Corrected Pins" at bounding box center [517, 219] width 241 height 33
drag, startPoint x: 407, startPoint y: 216, endPoint x: 489, endPoint y: 275, distance: 100.9
click at [489, 275] on div "Corrected Pins 0 0 all time 0.0 % of total pins" at bounding box center [518, 248] width 242 height 90
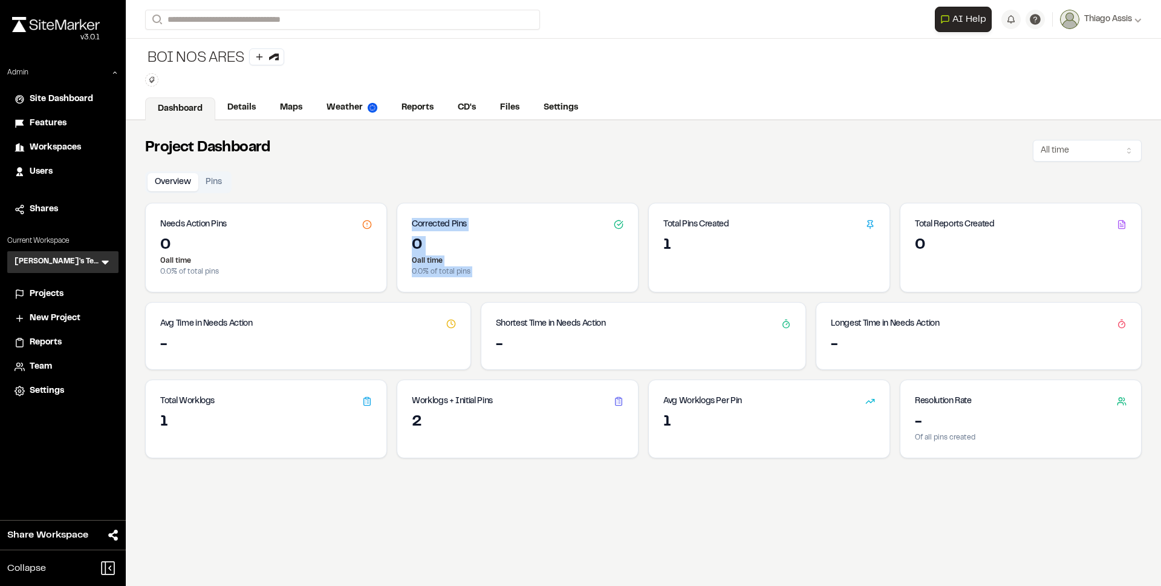
click at [489, 275] on p "0.0 % of total pins" at bounding box center [518, 271] width 212 height 11
drag, startPoint x: 489, startPoint y: 275, endPoint x: 417, endPoint y: 220, distance: 90.1
click at [417, 220] on div "Corrected Pins 0 0 all time 0.0 % of total pins" at bounding box center [518, 248] width 242 height 90
click at [417, 220] on h3 "Corrected Pins" at bounding box center [439, 224] width 55 height 13
drag, startPoint x: 417, startPoint y: 220, endPoint x: 488, endPoint y: 275, distance: 89.3
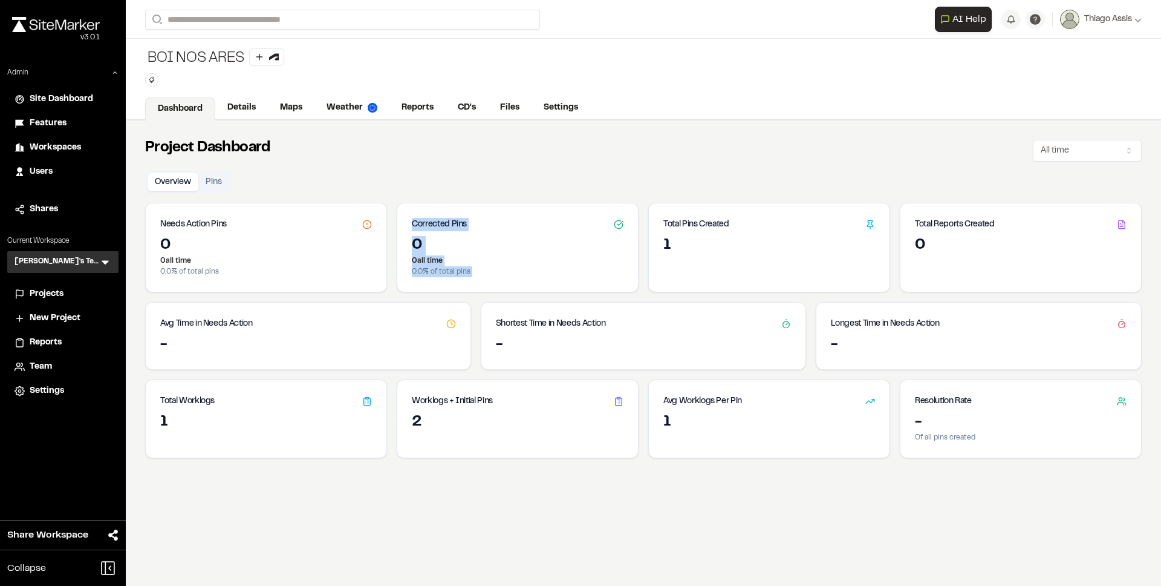
click at [488, 275] on div "Corrected Pins 0 0 all time 0.0 % of total pins" at bounding box center [518, 248] width 242 height 90
click at [488, 275] on p "0.0 % of total pins" at bounding box center [518, 271] width 212 height 11
drag, startPoint x: 469, startPoint y: 263, endPoint x: 425, endPoint y: 223, distance: 59.1
click at [425, 223] on div "Corrected Pins 0 0 all time 0.0 % of total pins" at bounding box center [518, 248] width 242 height 90
click at [425, 223] on h3 "Corrected Pins" at bounding box center [439, 224] width 55 height 13
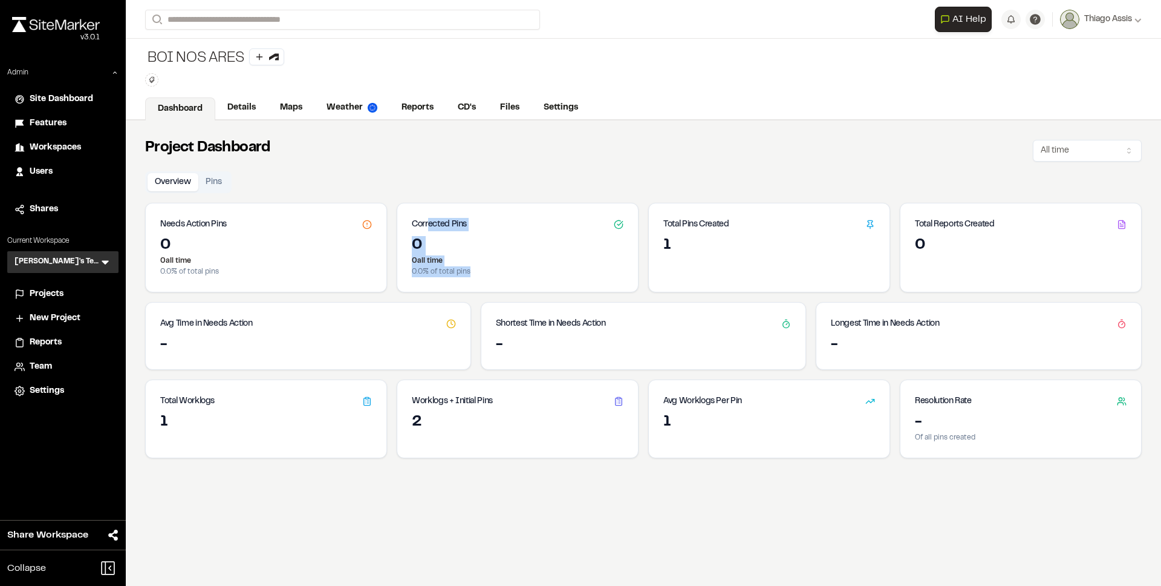
drag, startPoint x: 447, startPoint y: 247, endPoint x: 482, endPoint y: 281, distance: 48.8
click at [482, 281] on div "Corrected Pins 0 0 all time 0.0 % of total pins" at bounding box center [518, 248] width 242 height 90
click at [482, 281] on div "0 0 all time 0.0 % of total pins" at bounding box center [517, 264] width 241 height 56
drag, startPoint x: 448, startPoint y: 259, endPoint x: 408, endPoint y: 226, distance: 52.4
click at [408, 226] on div "Corrected Pins 0 0 all time 0.0 % of total pins" at bounding box center [518, 248] width 242 height 90
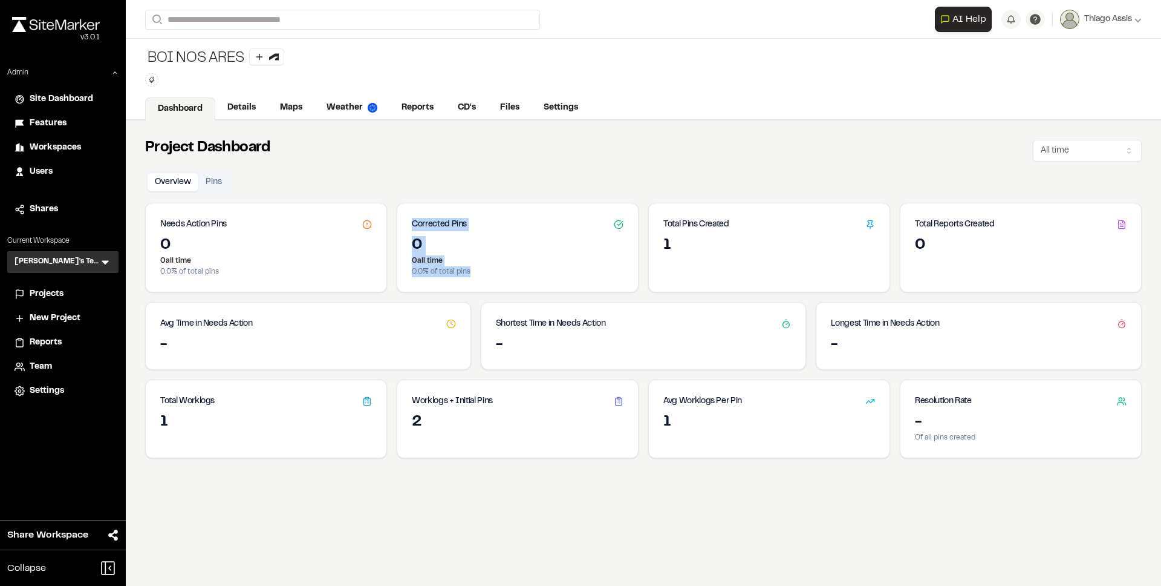
click at [408, 226] on div "Corrected Pins" at bounding box center [517, 219] width 241 height 33
drag, startPoint x: 408, startPoint y: 226, endPoint x: 475, endPoint y: 277, distance: 85.0
click at [475, 277] on div "Corrected Pins 0 0 all time 0.0 % of total pins" at bounding box center [518, 248] width 242 height 90
click at [475, 277] on div "0 0 all time 0.0 % of total pins" at bounding box center [517, 264] width 241 height 56
drag, startPoint x: 437, startPoint y: 247, endPoint x: 417, endPoint y: 227, distance: 28.7
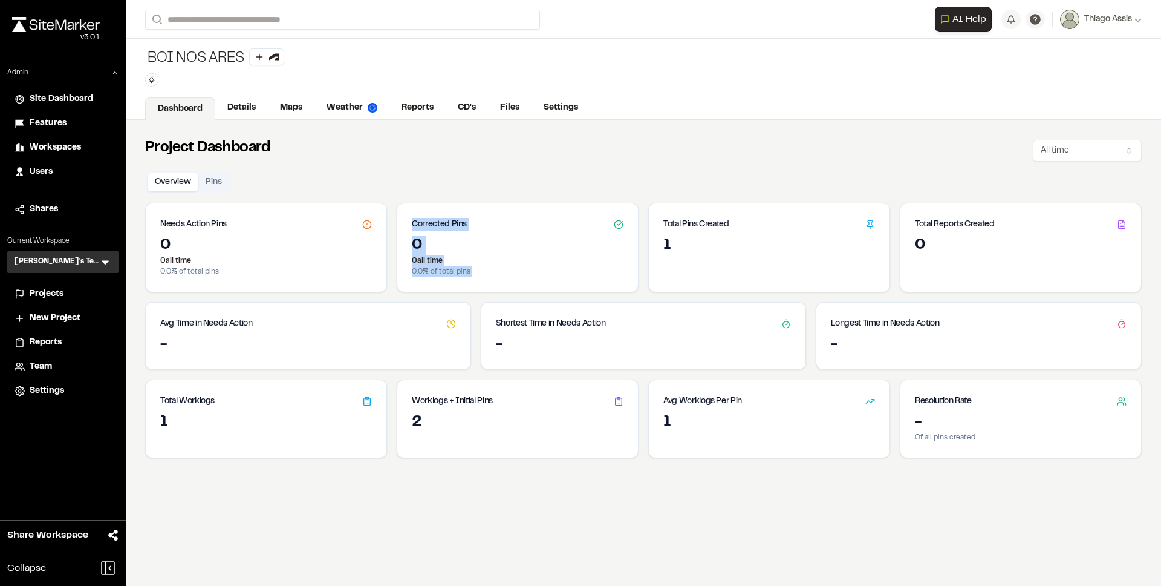
click at [417, 227] on div "Corrected Pins 0 0 all time 0.0 % of total pins" at bounding box center [518, 248] width 242 height 90
click at [417, 227] on h3 "Corrected Pins" at bounding box center [439, 224] width 55 height 13
drag, startPoint x: 416, startPoint y: 227, endPoint x: 481, endPoint y: 277, distance: 82.0
click at [481, 277] on div "Corrected Pins 0 0 all time 0.0 % of total pins" at bounding box center [518, 248] width 242 height 90
click at [481, 277] on div "0 0 all time 0.0 % of total pins" at bounding box center [517, 264] width 241 height 56
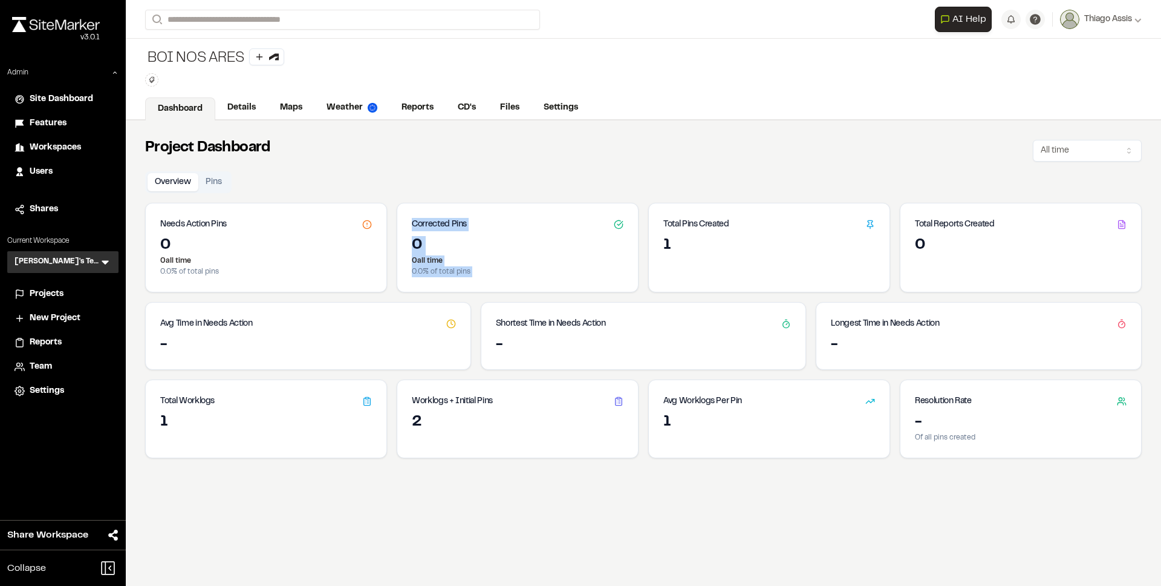
drag, startPoint x: 481, startPoint y: 277, endPoint x: 420, endPoint y: 229, distance: 77.9
click at [420, 229] on div "Corrected Pins 0 0 all time 0.0 % of total pins" at bounding box center [518, 248] width 242 height 90
click at [420, 229] on h3 "Corrected Pins" at bounding box center [439, 224] width 55 height 13
drag, startPoint x: 424, startPoint y: 214, endPoint x: 463, endPoint y: 256, distance: 57.8
click at [462, 256] on div "Corrected Pins 0 0 all time 0.0 % of total pins" at bounding box center [518, 248] width 242 height 90
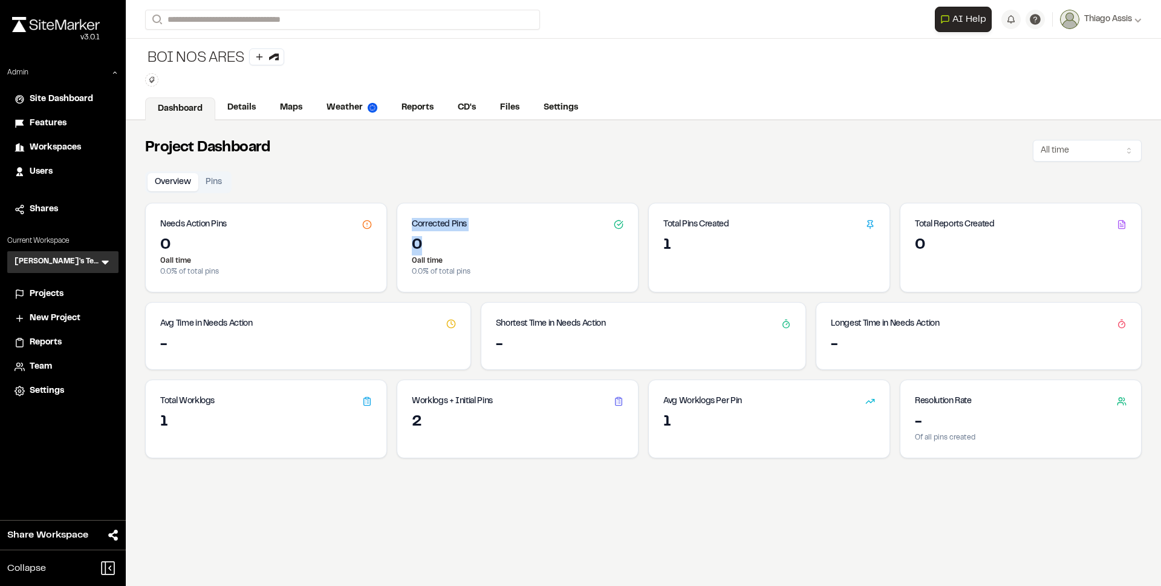
click at [463, 256] on p "0 all time" at bounding box center [518, 260] width 212 height 11
click at [49, 258] on h3 "[PERSON_NAME]'s Testing" at bounding box center [57, 262] width 85 height 12
click at [102, 261] on icon at bounding box center [105, 263] width 7 height 4
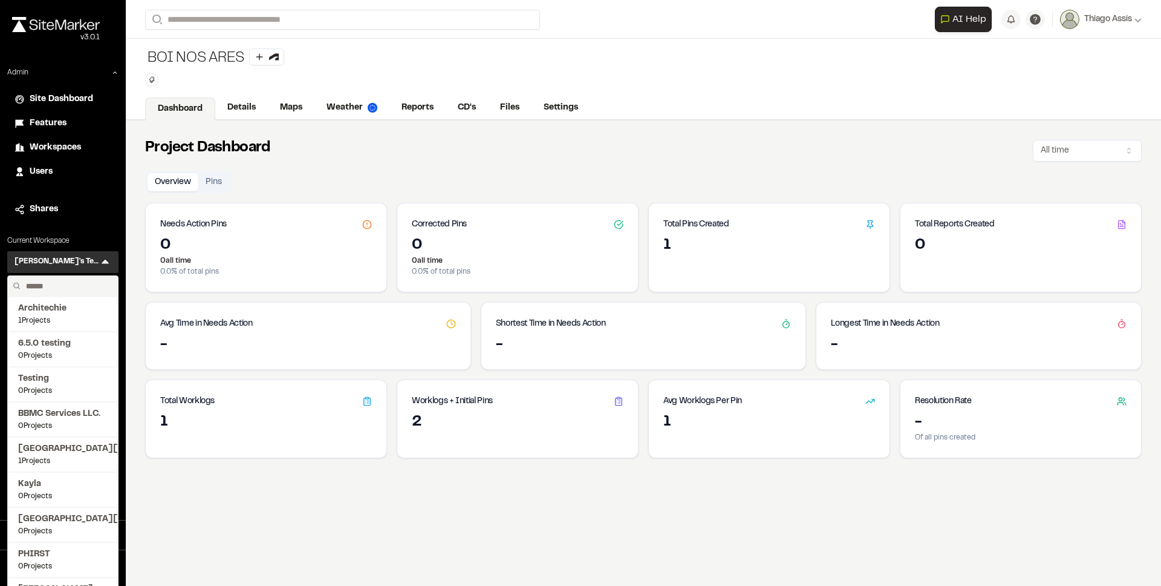
click at [56, 290] on input "text" at bounding box center [67, 286] width 92 height 21
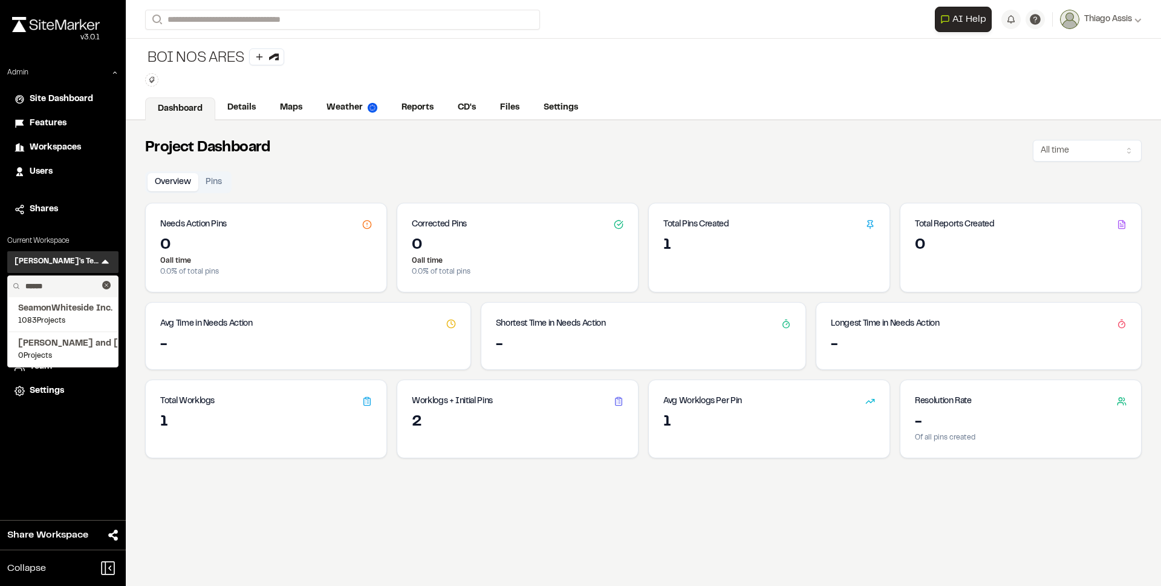
type input "******"
click at [71, 316] on span "1083 Projects" at bounding box center [63, 320] width 90 height 11
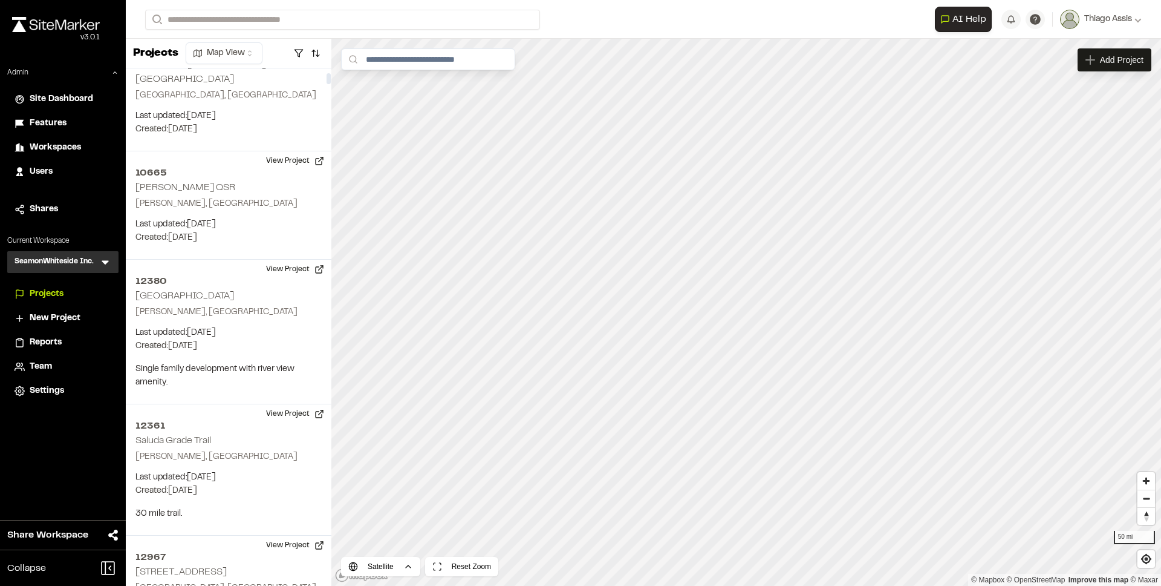
scroll to position [1116, 0]
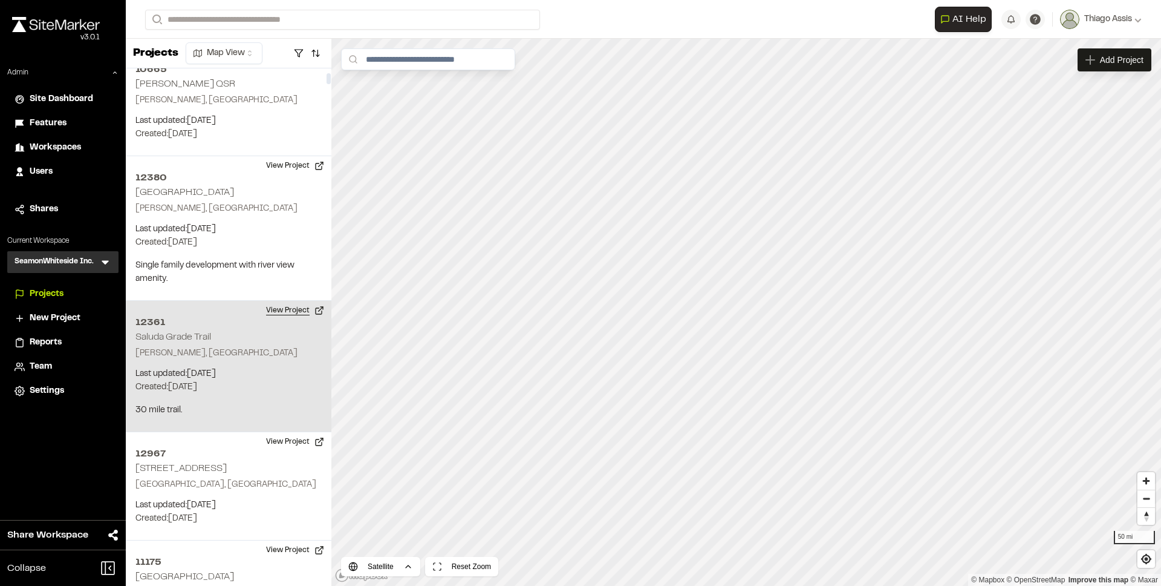
click at [279, 301] on button "View Project" at bounding box center [295, 310] width 73 height 19
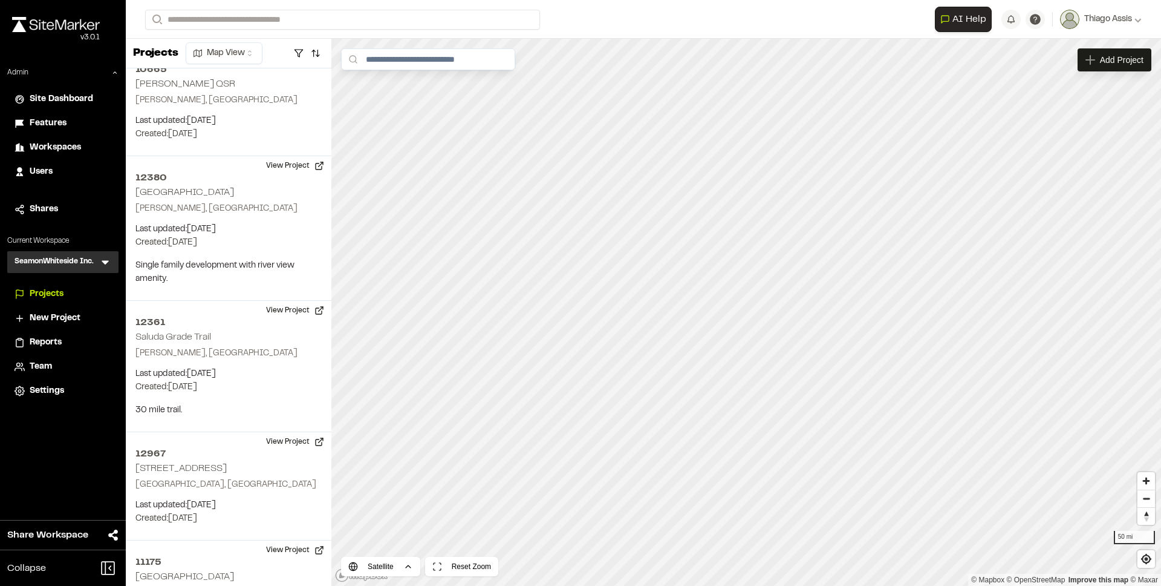
click at [74, 267] on h3 "SeamonWhiteside Inc." at bounding box center [54, 262] width 79 height 12
click at [103, 265] on icon at bounding box center [105, 262] width 12 height 12
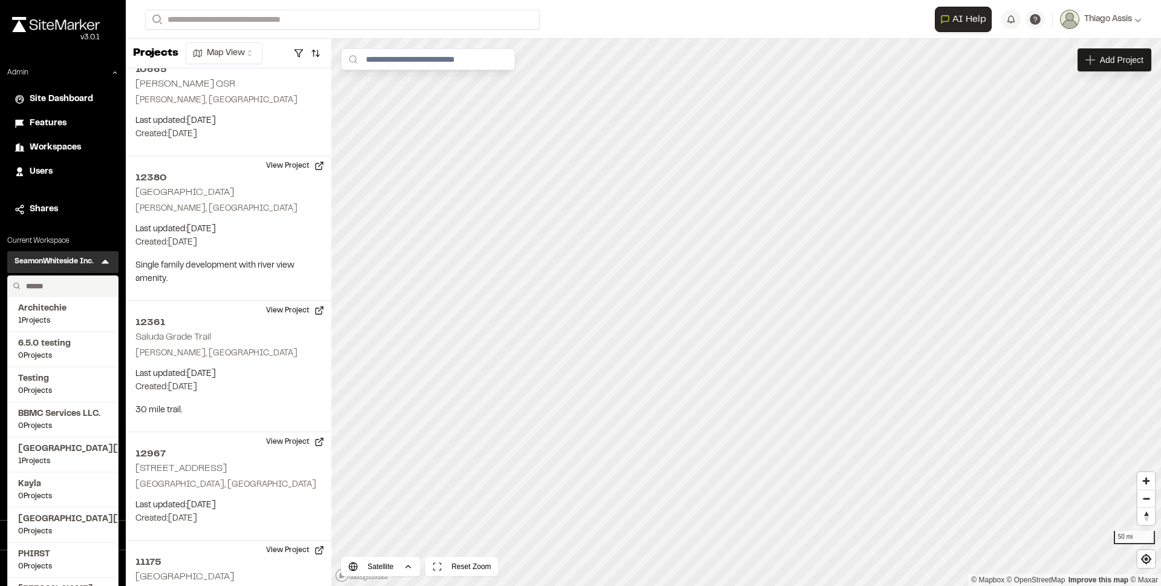
click at [67, 290] on input "text" at bounding box center [67, 286] width 92 height 21
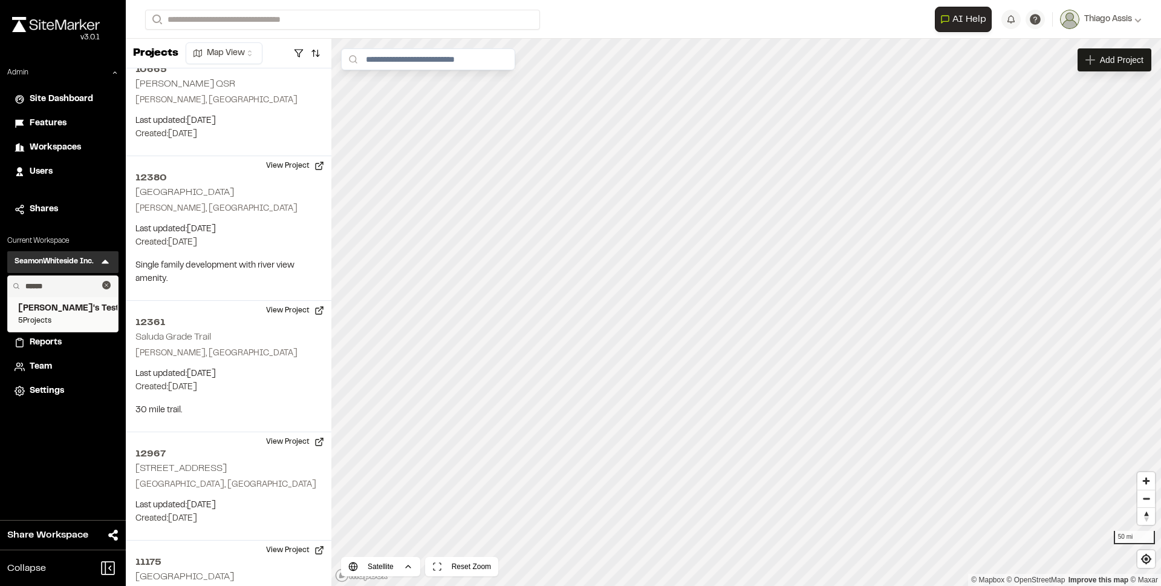
type input "******"
click at [36, 318] on span "5 Projects" at bounding box center [63, 320] width 90 height 11
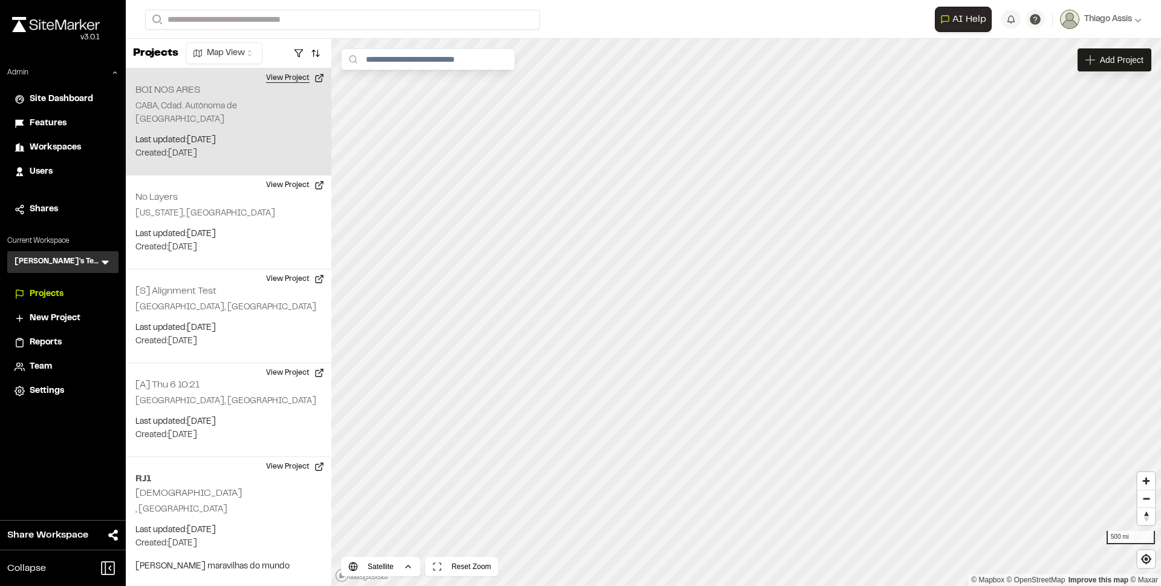
click at [301, 79] on button "View Project" at bounding box center [295, 77] width 73 height 19
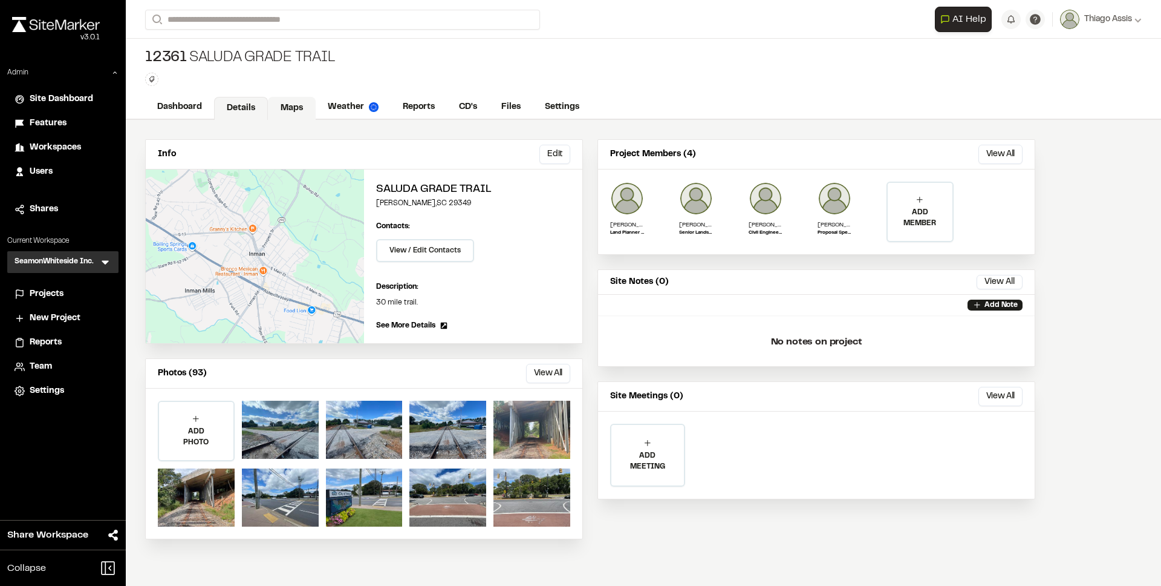
click at [295, 112] on link "Maps" at bounding box center [292, 108] width 48 height 23
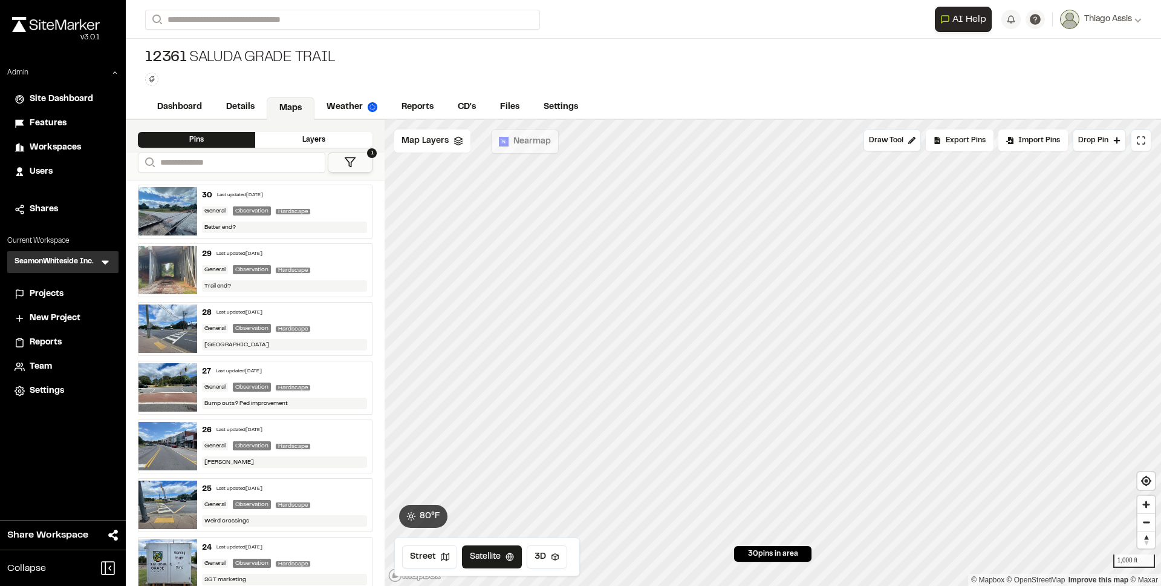
click at [319, 201] on div "30 Last updated [DATE]" at bounding box center [285, 195] width 166 height 11
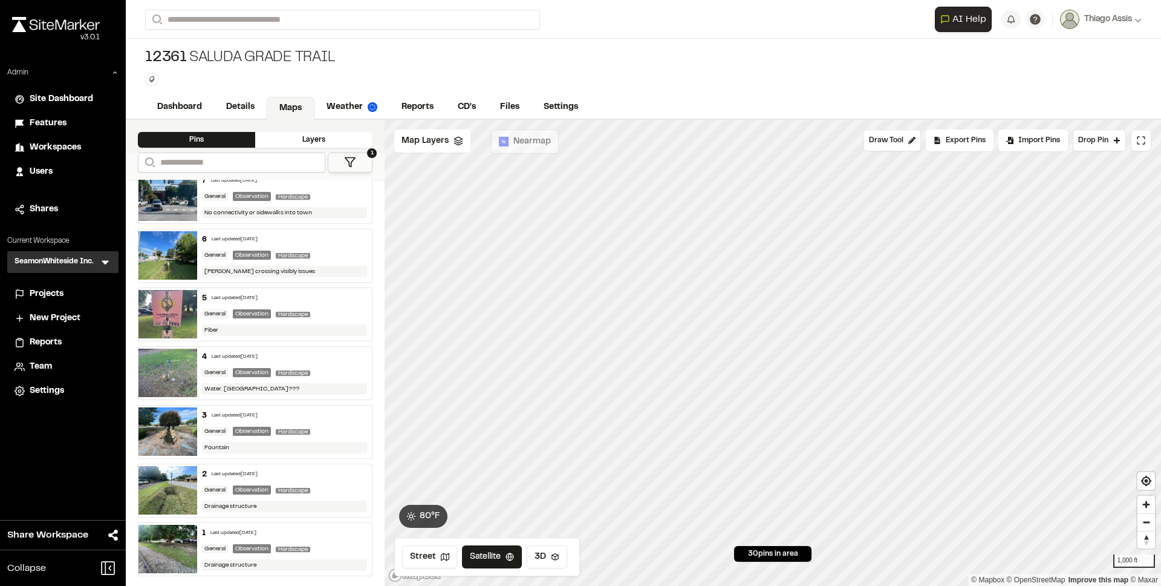
scroll to position [1366, 0]
click at [181, 97] on link "Dashboard" at bounding box center [180, 108] width 70 height 23
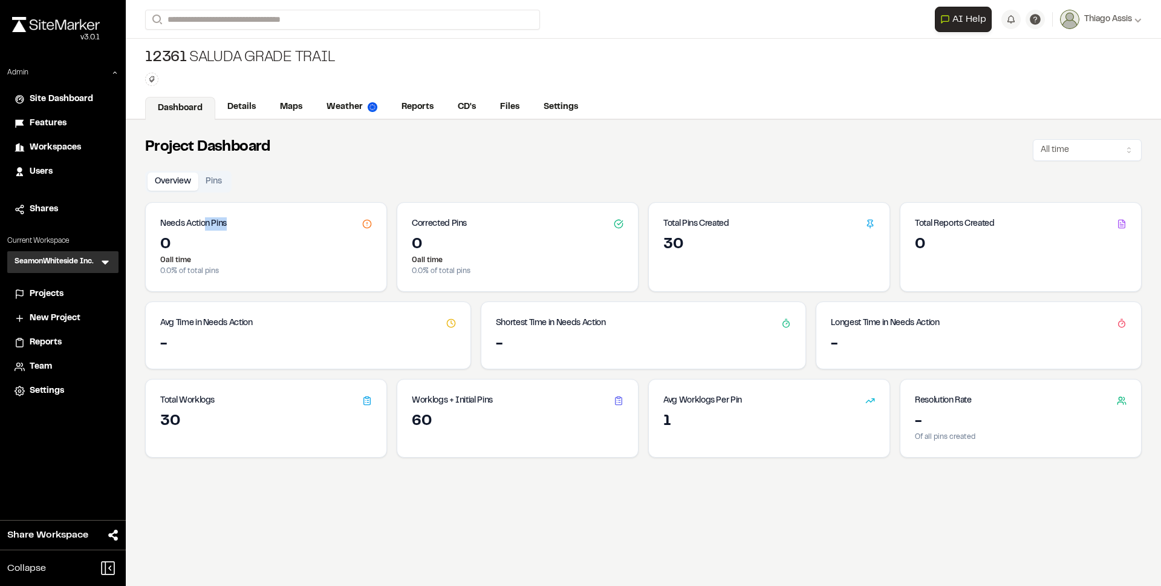
drag, startPoint x: 212, startPoint y: 225, endPoint x: 228, endPoint y: 224, distance: 16.4
click at [228, 224] on div "Needs Action Pins" at bounding box center [266, 219] width 241 height 33
drag, startPoint x: 228, startPoint y: 224, endPoint x: 304, endPoint y: 220, distance: 76.3
click at [229, 224] on div "Needs Action Pins" at bounding box center [266, 219] width 241 height 33
drag, startPoint x: 359, startPoint y: 224, endPoint x: 374, endPoint y: 225, distance: 15.2
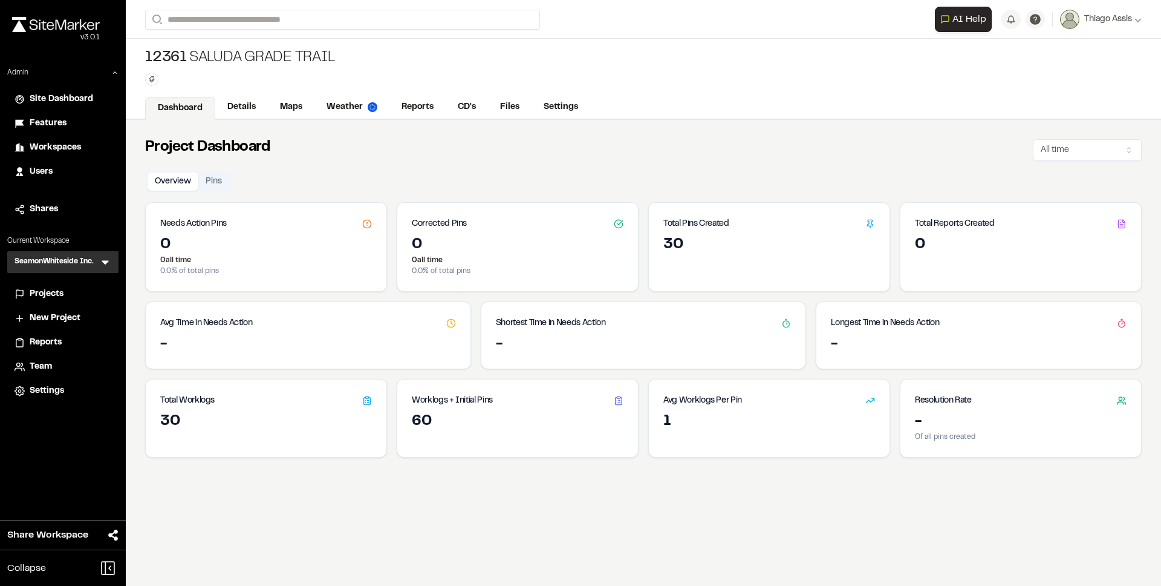
click at [374, 225] on div "Needs Action Pins" at bounding box center [266, 219] width 241 height 33
click at [366, 224] on icon at bounding box center [367, 224] width 10 height 10
drag, startPoint x: 449, startPoint y: 246, endPoint x: 465, endPoint y: 272, distance: 30.4
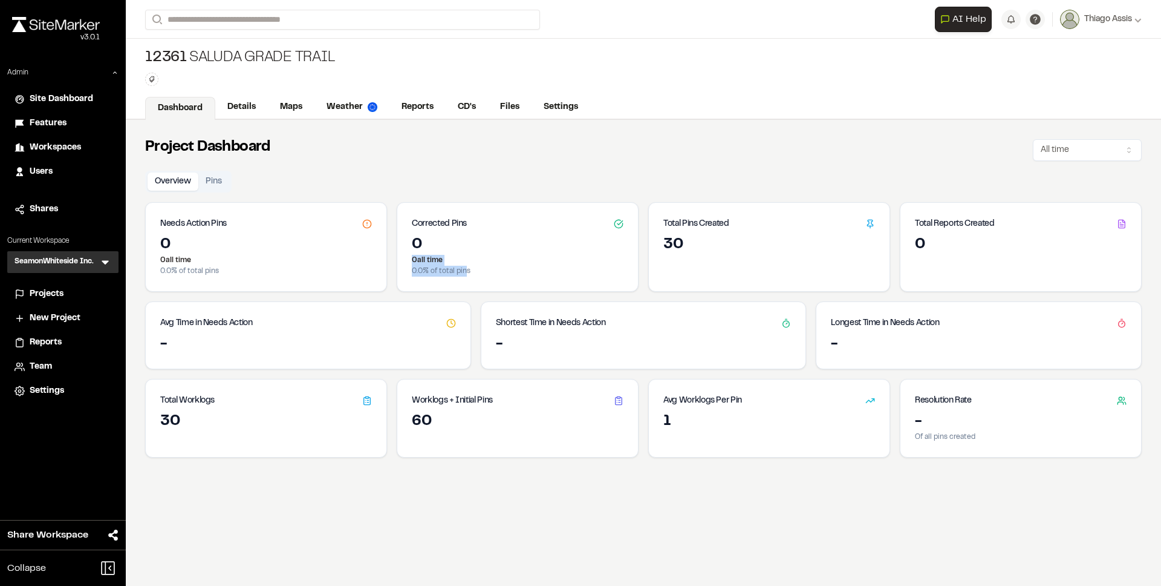
click at [465, 271] on div "0 0 all time 0.0 % of total pins" at bounding box center [517, 263] width 241 height 56
click at [466, 272] on p "0.0 % of total pins" at bounding box center [518, 271] width 212 height 11
click at [54, 291] on span "Projects" at bounding box center [47, 293] width 34 height 13
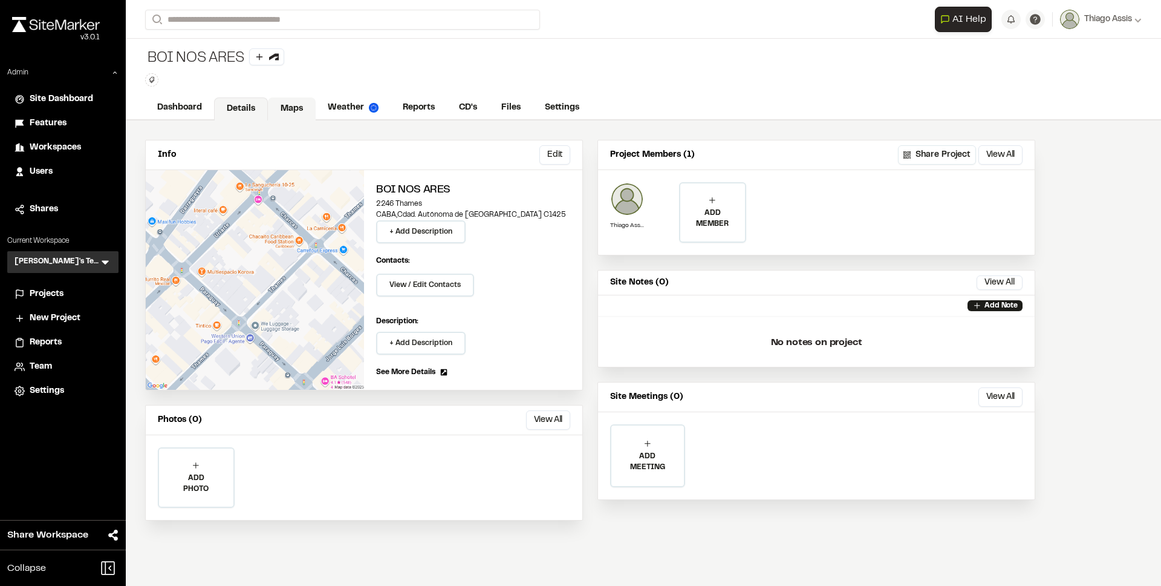
click at [273, 111] on link "Maps" at bounding box center [292, 108] width 48 height 23
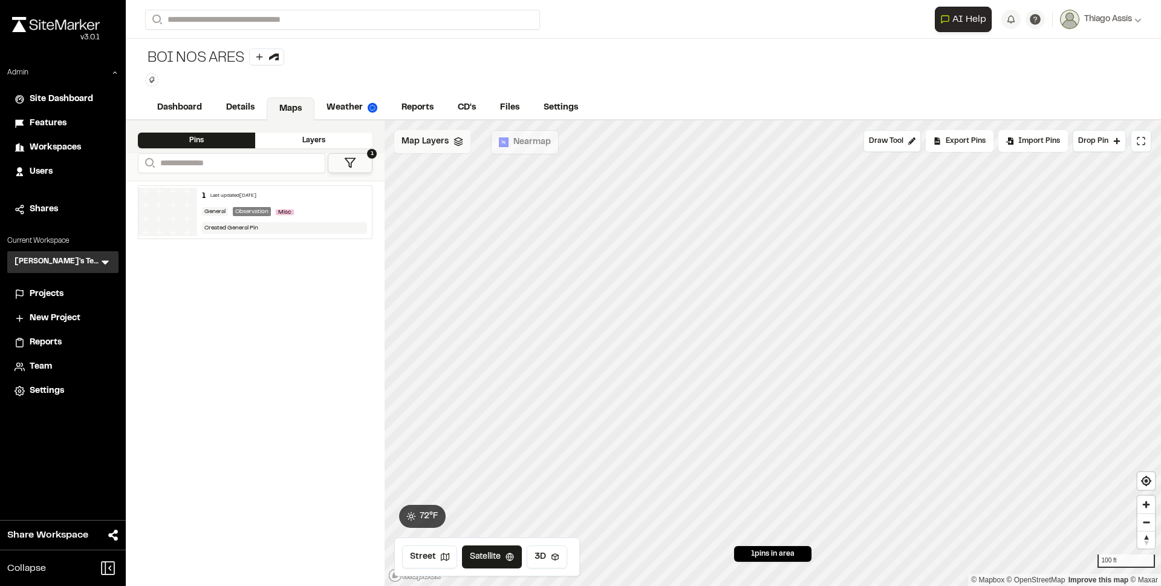
click at [432, 145] on span "Map Layers" at bounding box center [425, 141] width 47 height 13
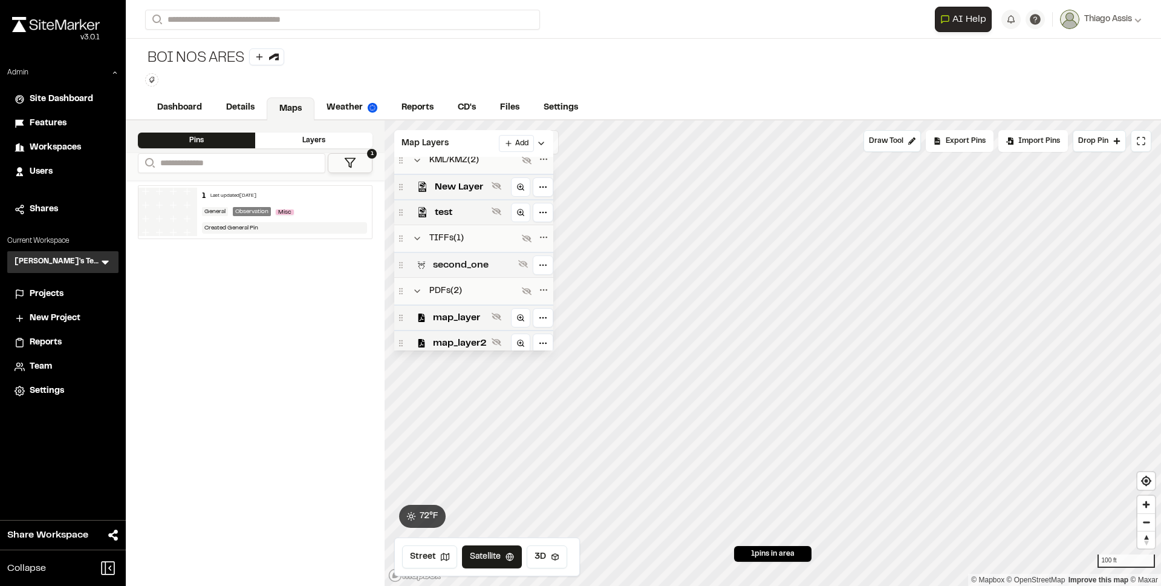
scroll to position [13, 0]
click at [478, 261] on span "second_one" at bounding box center [473, 261] width 80 height 15
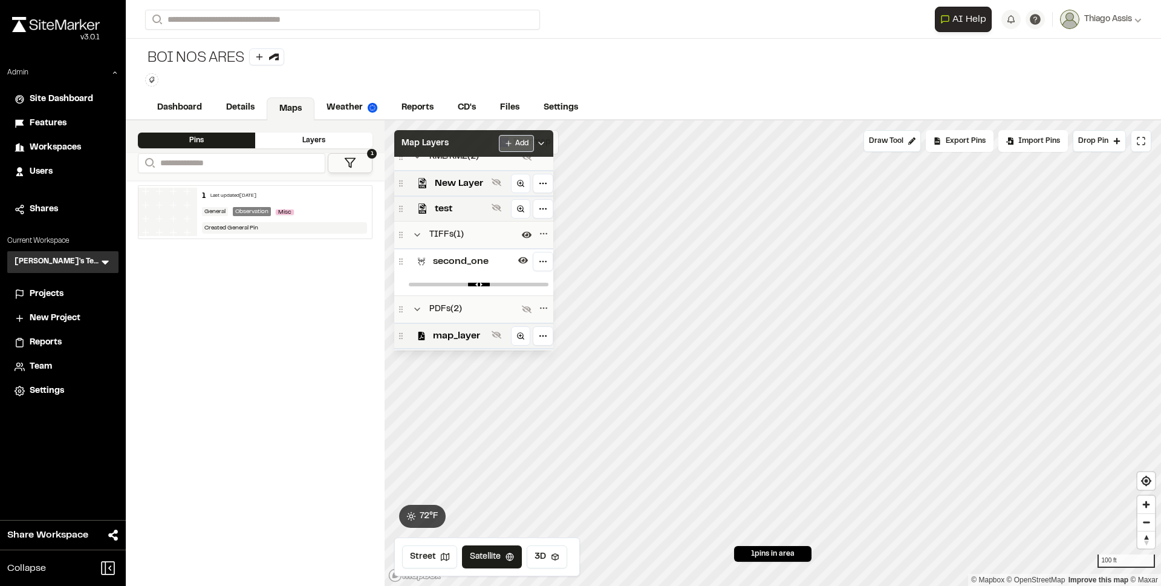
click at [522, 142] on html "**********" at bounding box center [580, 293] width 1161 height 586
click at [490, 192] on link "Add Layer" at bounding box center [494, 187] width 91 height 21
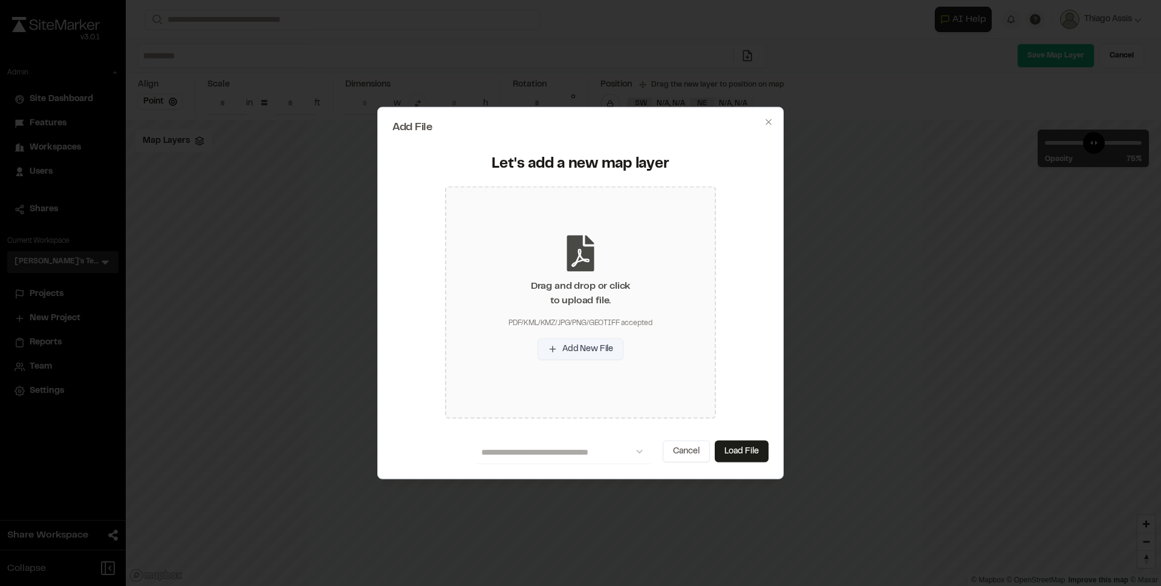
click at [587, 350] on button "Add New File" at bounding box center [581, 349] width 86 height 22
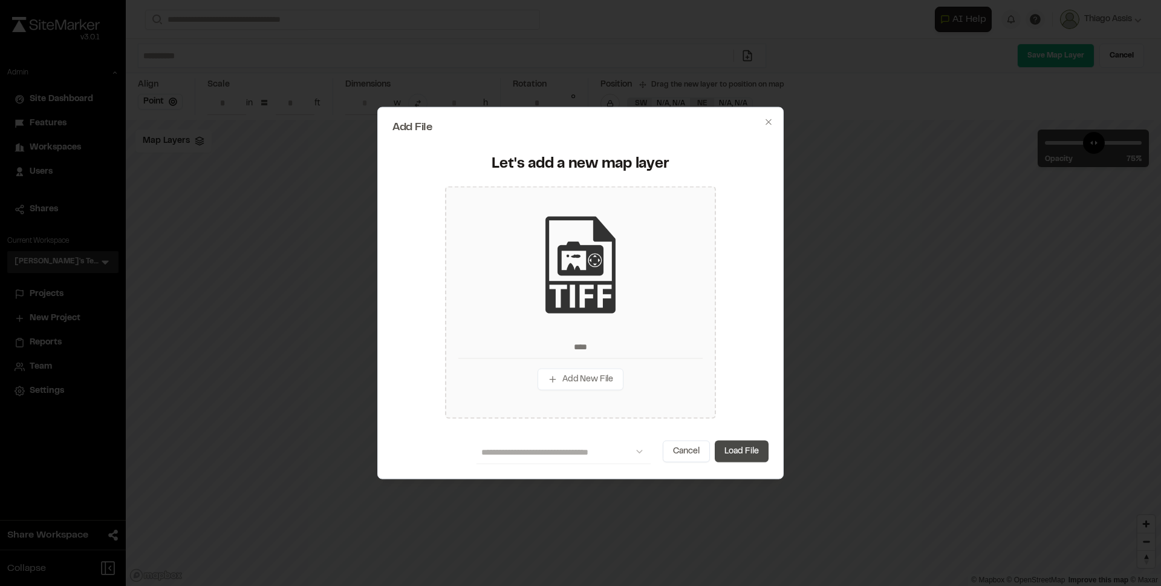
click at [736, 447] on button "Load File" at bounding box center [742, 451] width 54 height 22
type input "****"
type input "*"
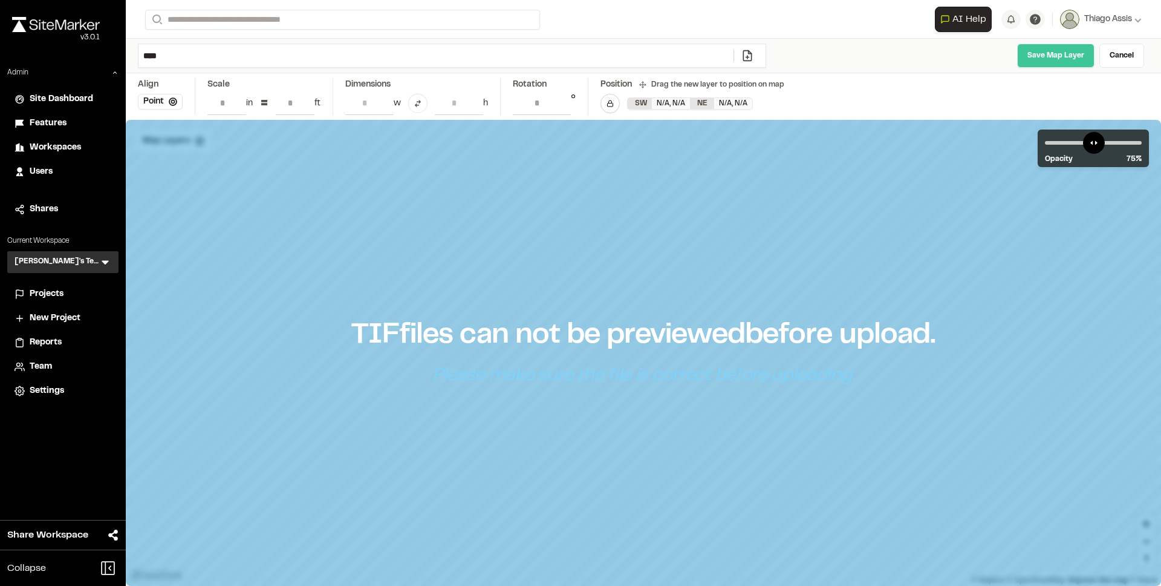
click at [1048, 60] on link "Save Map Layer" at bounding box center [1055, 56] width 77 height 24
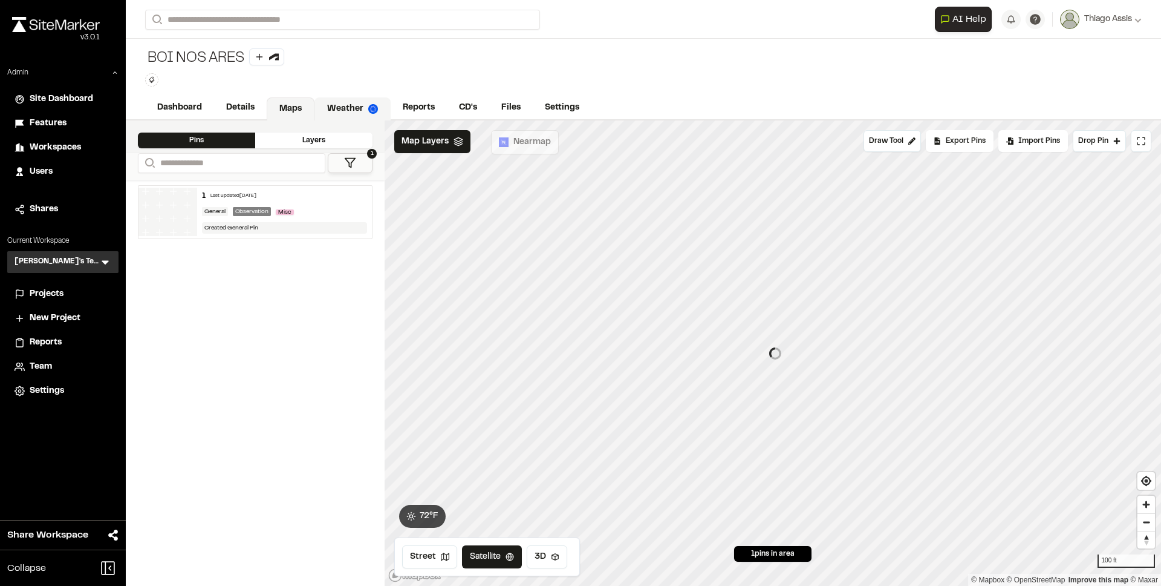
click at [361, 103] on link "Weather" at bounding box center [353, 108] width 76 height 23
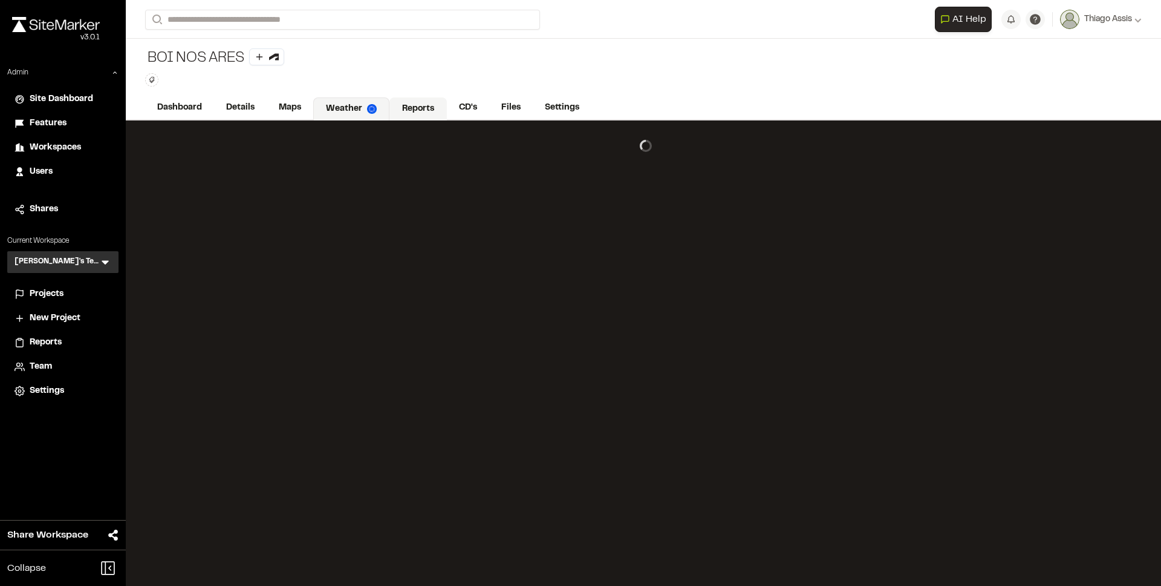
click at [412, 113] on link "Reports" at bounding box center [418, 108] width 57 height 23
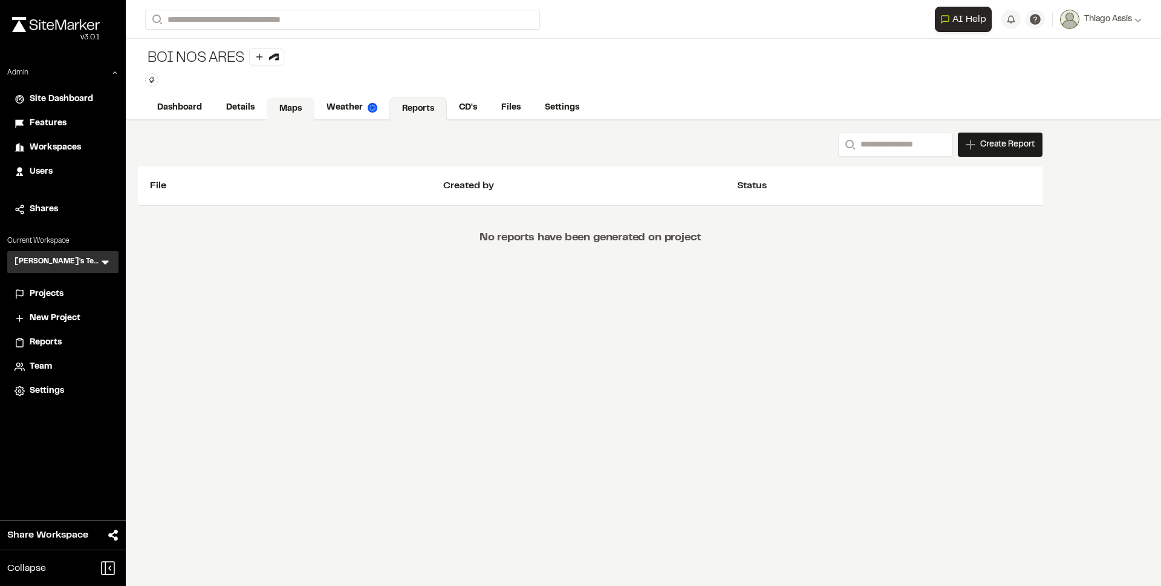
click at [293, 109] on link "Maps" at bounding box center [291, 108] width 48 height 23
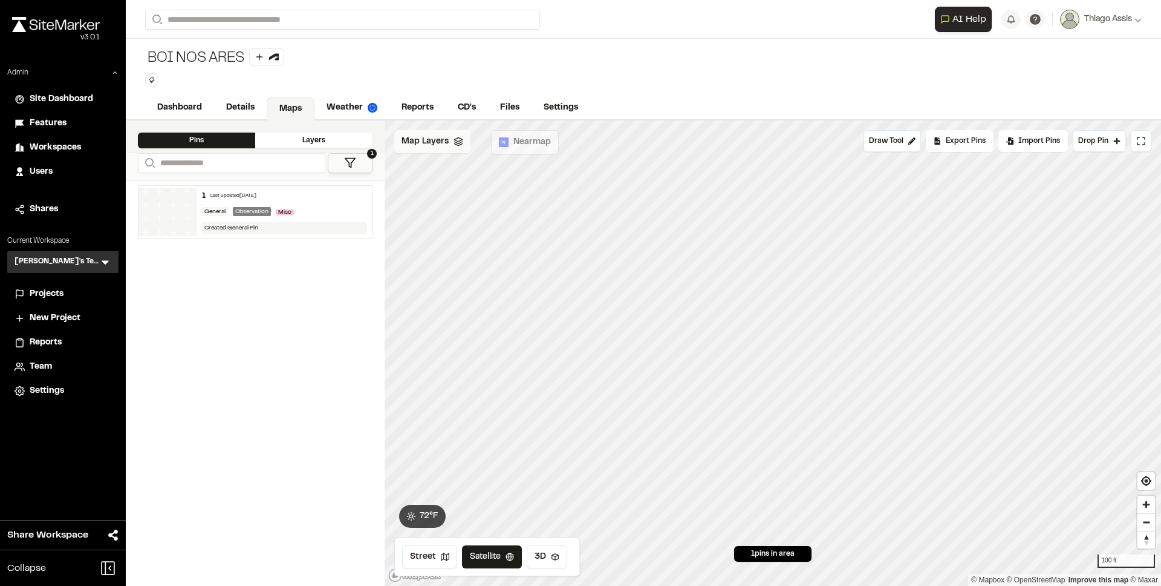
click at [453, 148] on div "Map Layers" at bounding box center [432, 141] width 76 height 23
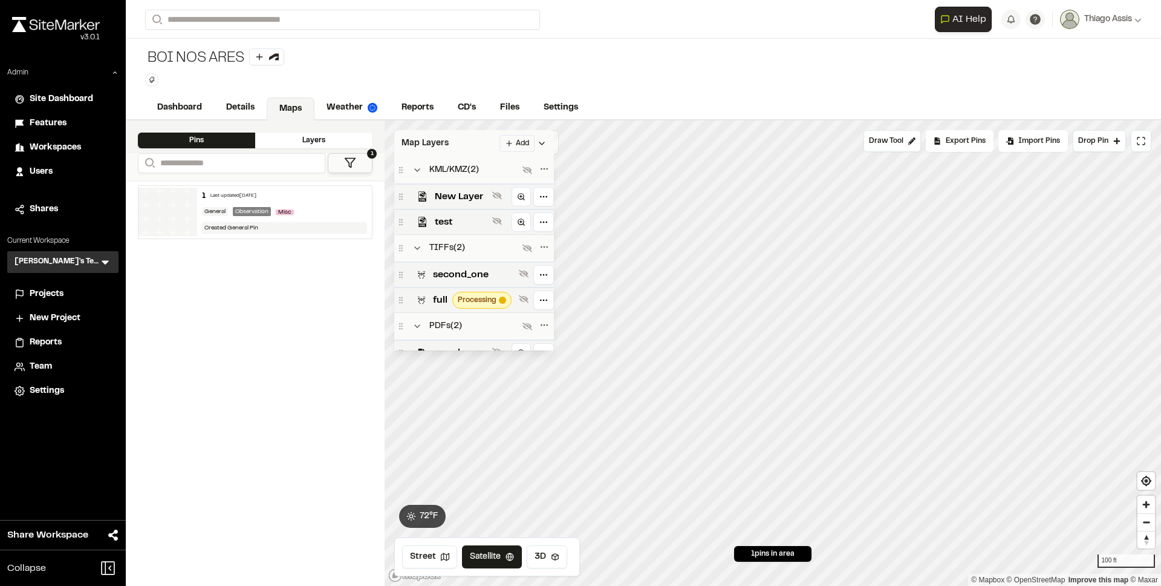
click at [450, 146] on div "Map Layers Add" at bounding box center [474, 143] width 160 height 27
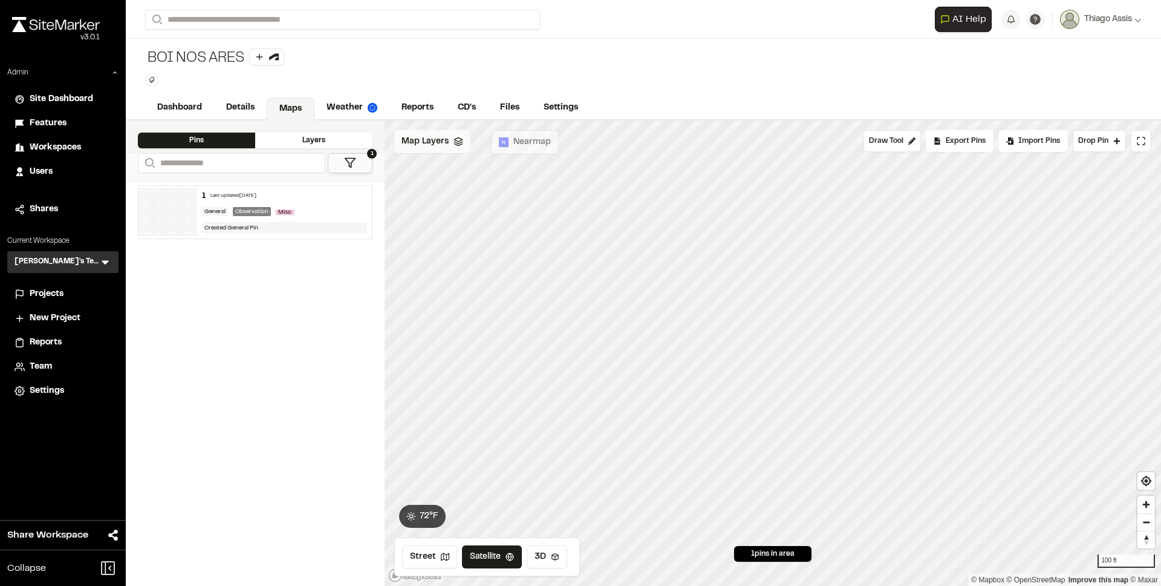
click at [451, 145] on div "Map Layers" at bounding box center [432, 141] width 76 height 23
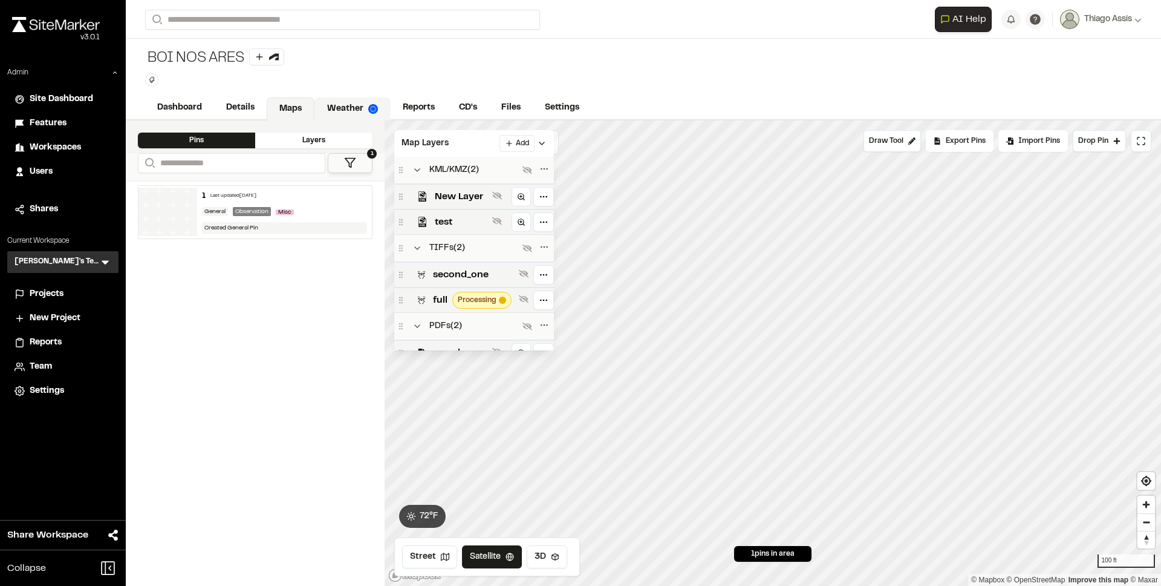
click at [348, 118] on link "Weather" at bounding box center [353, 108] width 76 height 23
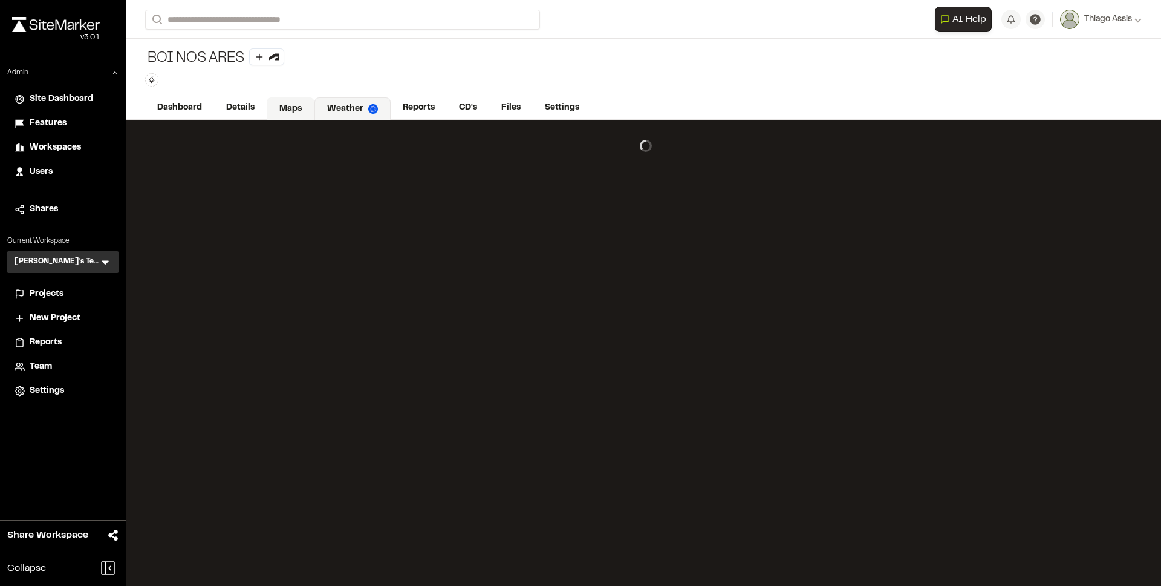
click at [298, 106] on link "Maps" at bounding box center [291, 108] width 48 height 23
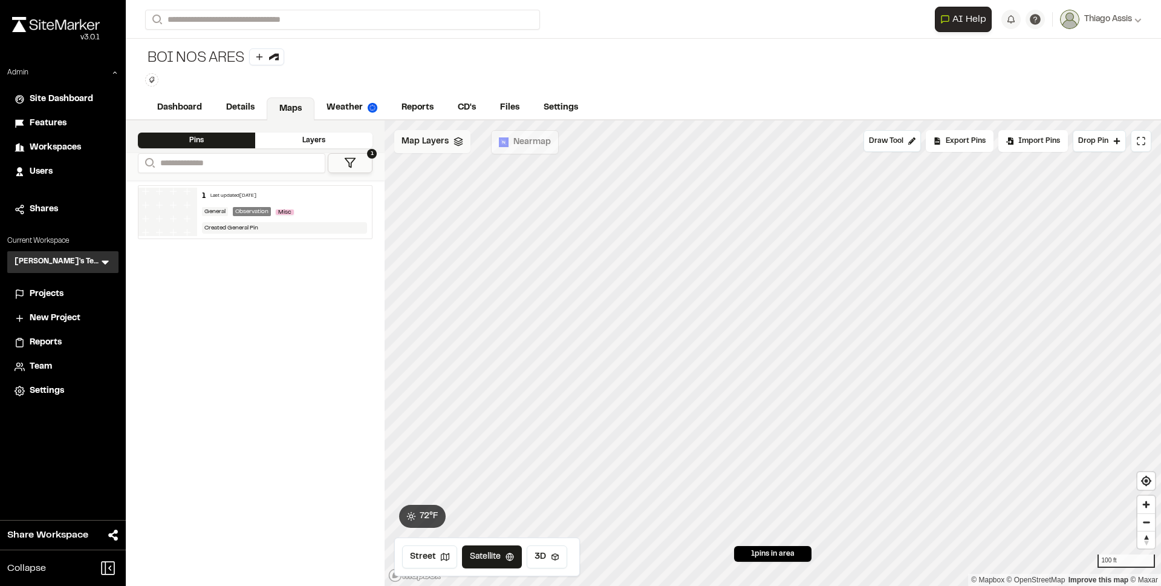
click at [435, 146] on span "Map Layers" at bounding box center [425, 141] width 47 height 13
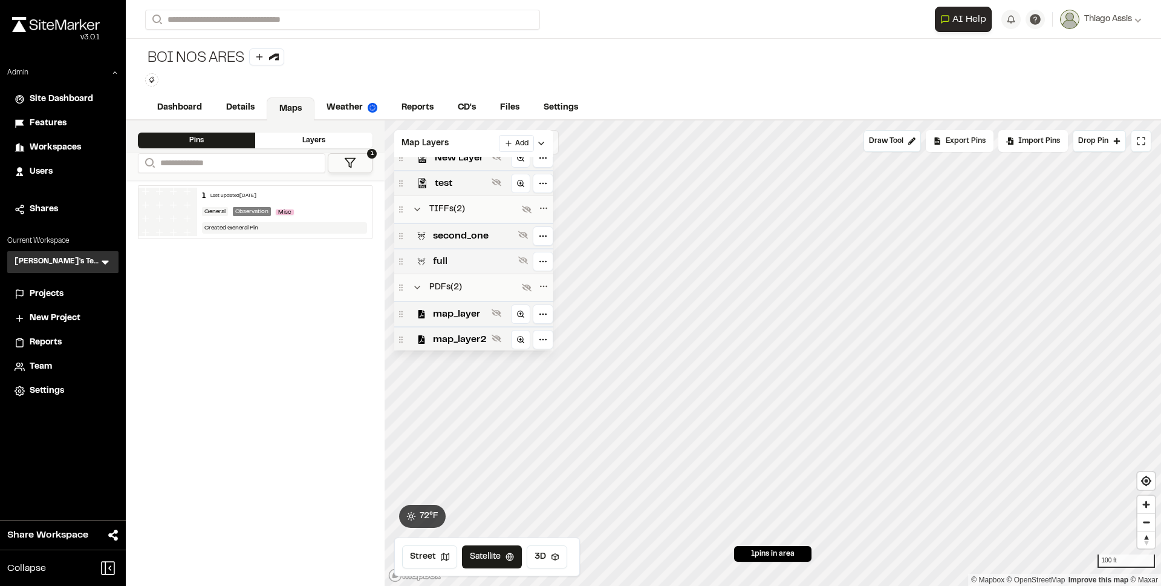
click at [471, 259] on span "full" at bounding box center [473, 261] width 80 height 15
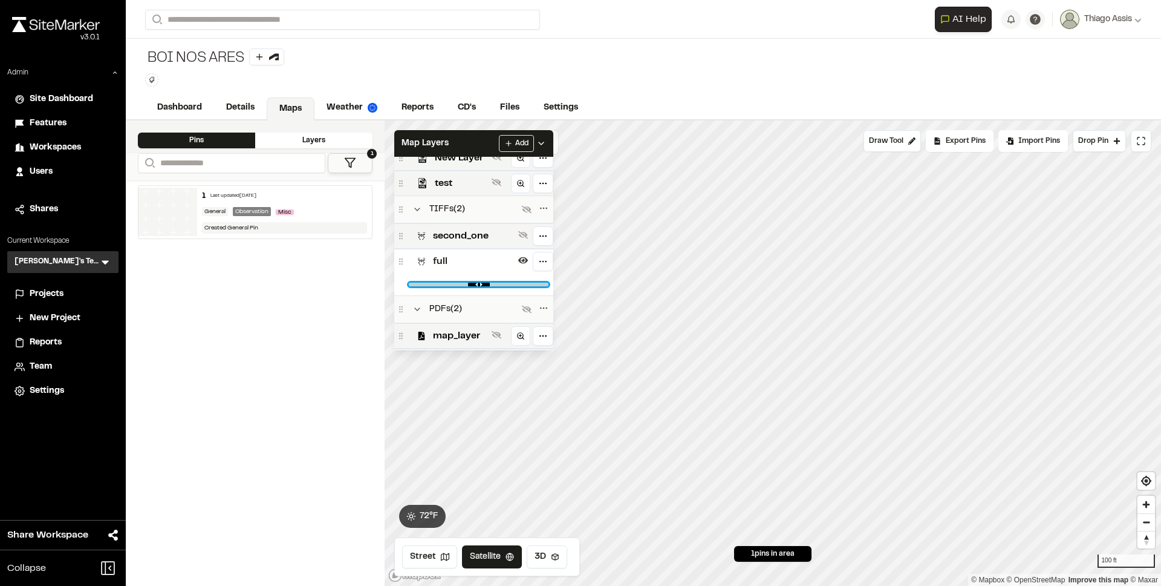
drag, startPoint x: 539, startPoint y: 282, endPoint x: 568, endPoint y: 291, distance: 30.4
click at [549, 286] on input "range" at bounding box center [479, 284] width 140 height 4
drag, startPoint x: 541, startPoint y: 279, endPoint x: 432, endPoint y: 278, distance: 108.3
click at [432, 278] on div at bounding box center [478, 284] width 149 height 22
click at [530, 284] on input "range" at bounding box center [479, 284] width 140 height 4
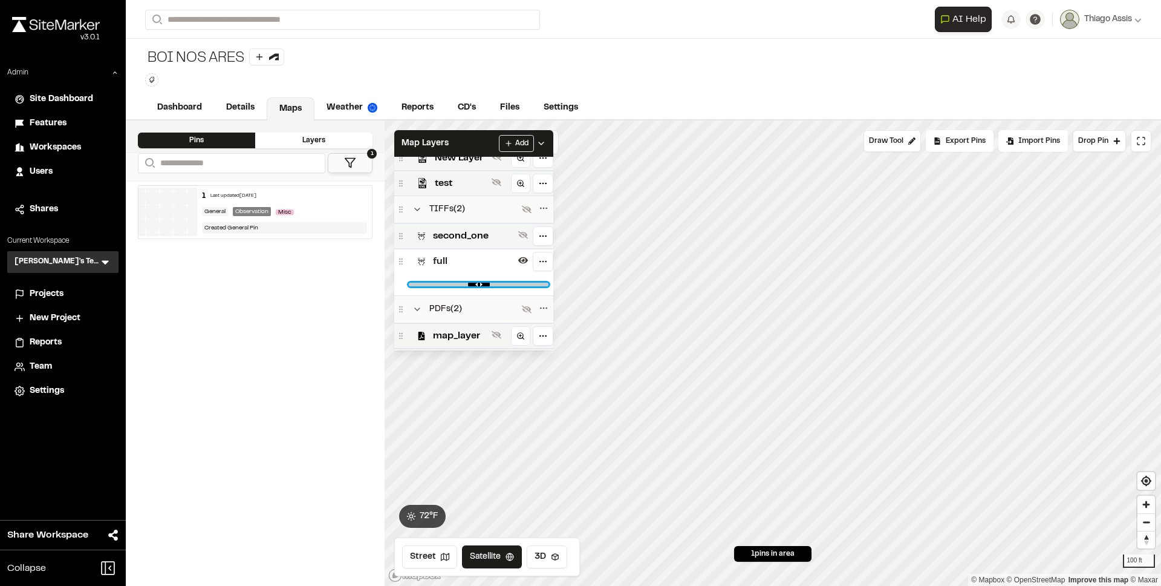
drag, startPoint x: 533, startPoint y: 282, endPoint x: 406, endPoint y: 275, distance: 127.2
click at [409, 282] on input "range" at bounding box center [479, 284] width 140 height 4
type input "*"
drag, startPoint x: 465, startPoint y: 284, endPoint x: 178, endPoint y: 284, distance: 286.7
click at [409, 284] on input "range" at bounding box center [479, 284] width 140 height 4
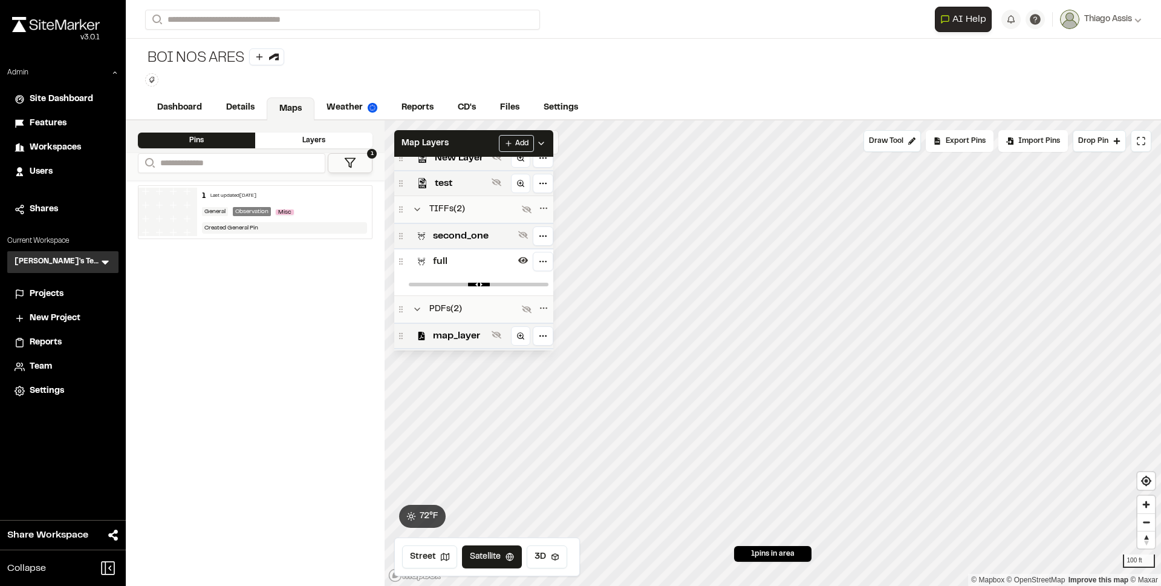
click at [484, 261] on span "full" at bounding box center [473, 261] width 80 height 15
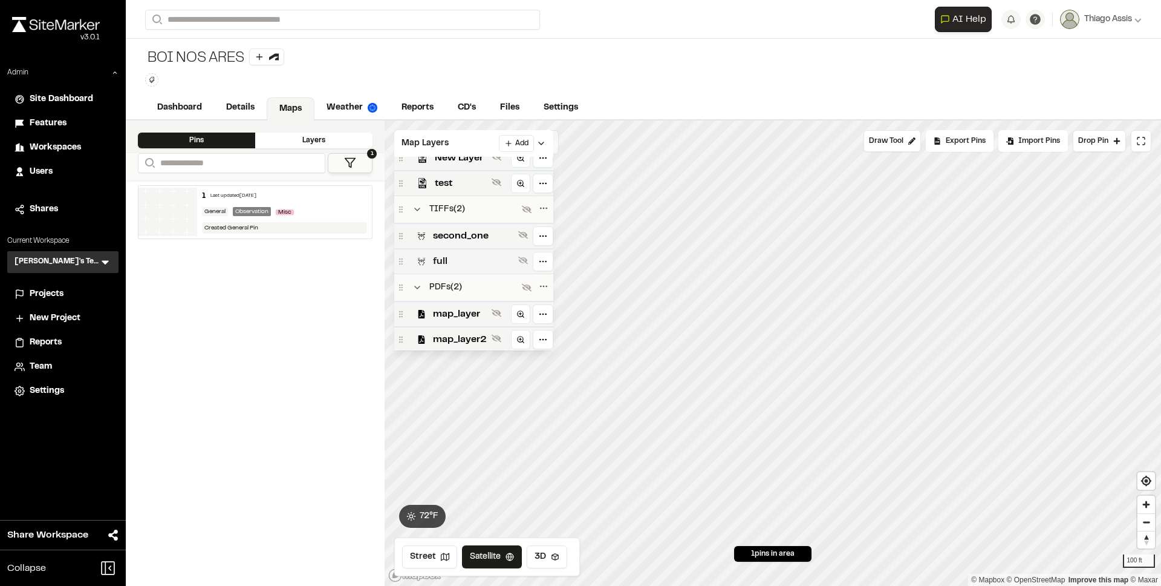
click at [464, 259] on span "full" at bounding box center [473, 261] width 80 height 15
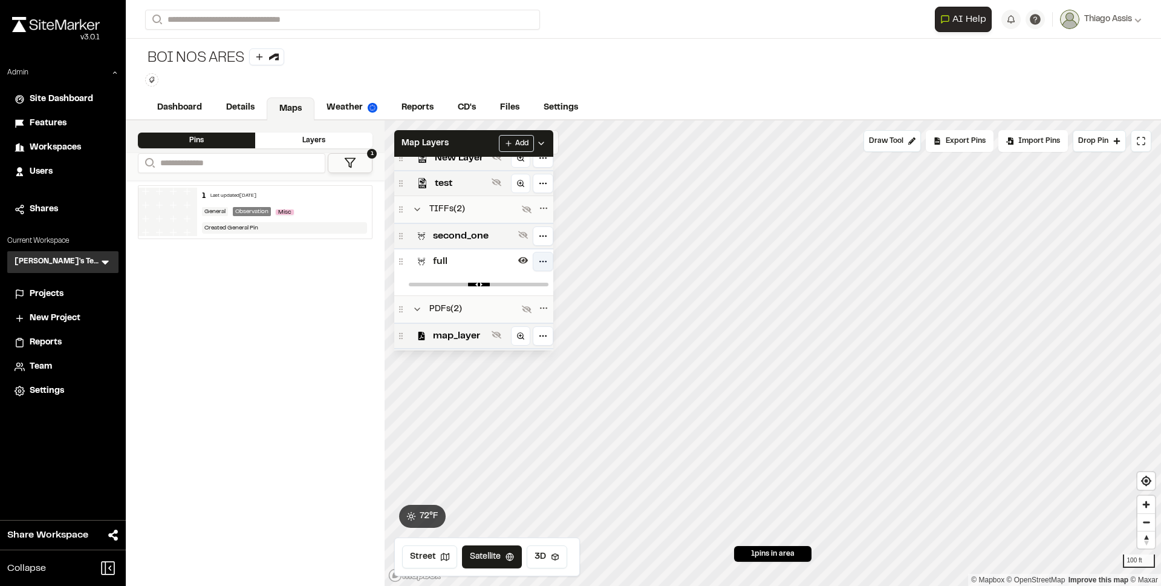
click at [535, 256] on html "**********" at bounding box center [580, 293] width 1161 height 586
click at [662, 266] on html "**********" at bounding box center [580, 293] width 1161 height 586
click at [547, 256] on html "**********" at bounding box center [580, 293] width 1161 height 586
click at [448, 266] on html "**********" at bounding box center [580, 293] width 1161 height 586
click at [453, 264] on span "full" at bounding box center [473, 261] width 80 height 15
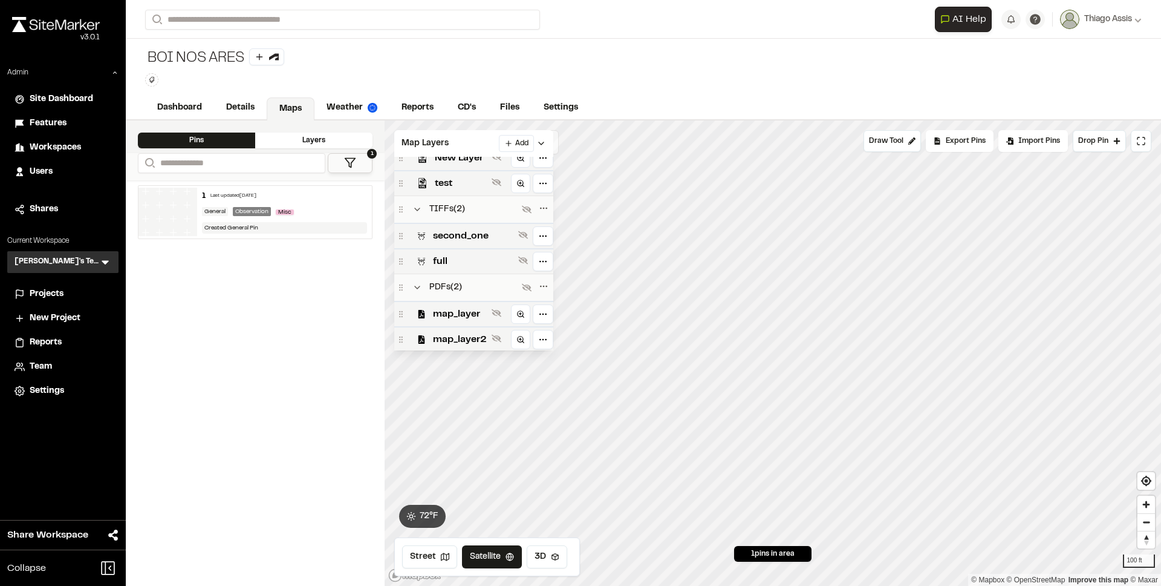
click at [453, 264] on span "full" at bounding box center [473, 261] width 80 height 15
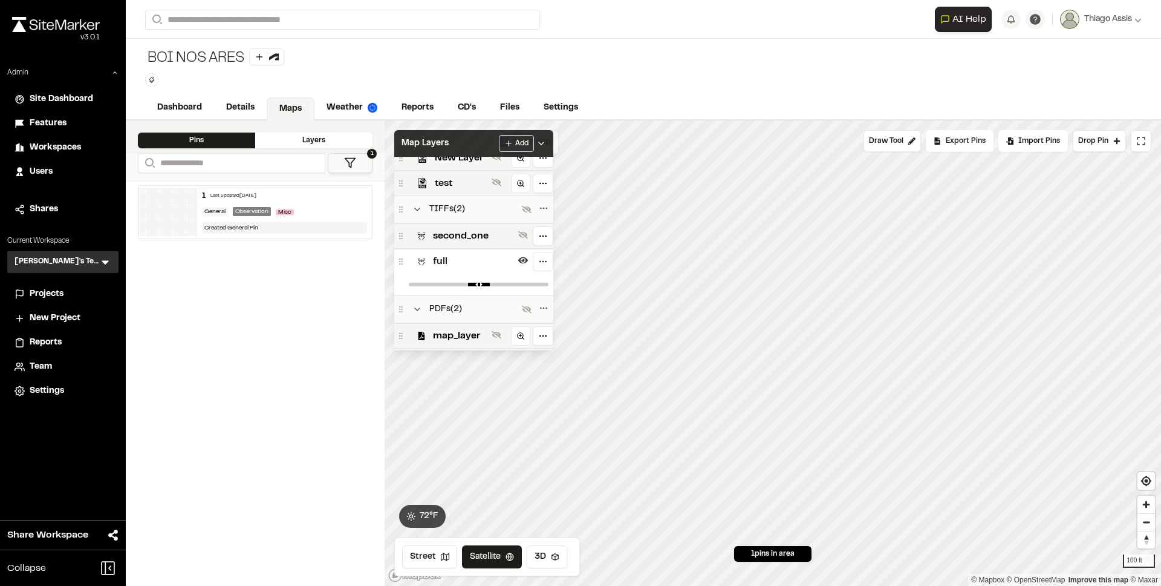
click at [457, 142] on div "Map Layers Add" at bounding box center [473, 143] width 159 height 27
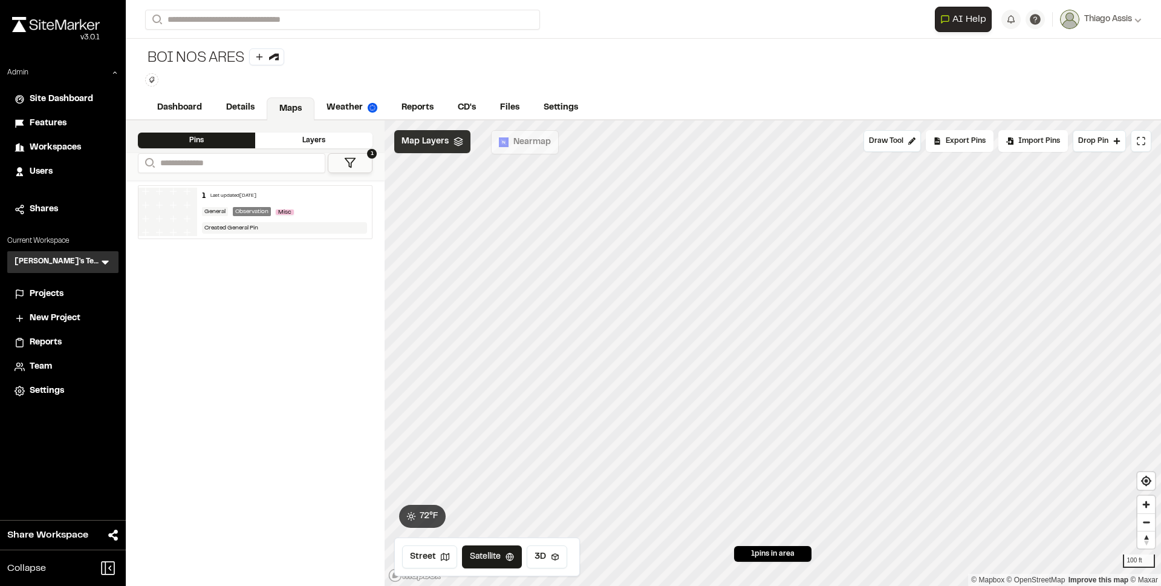
click at [445, 143] on span "Map Layers" at bounding box center [425, 141] width 47 height 13
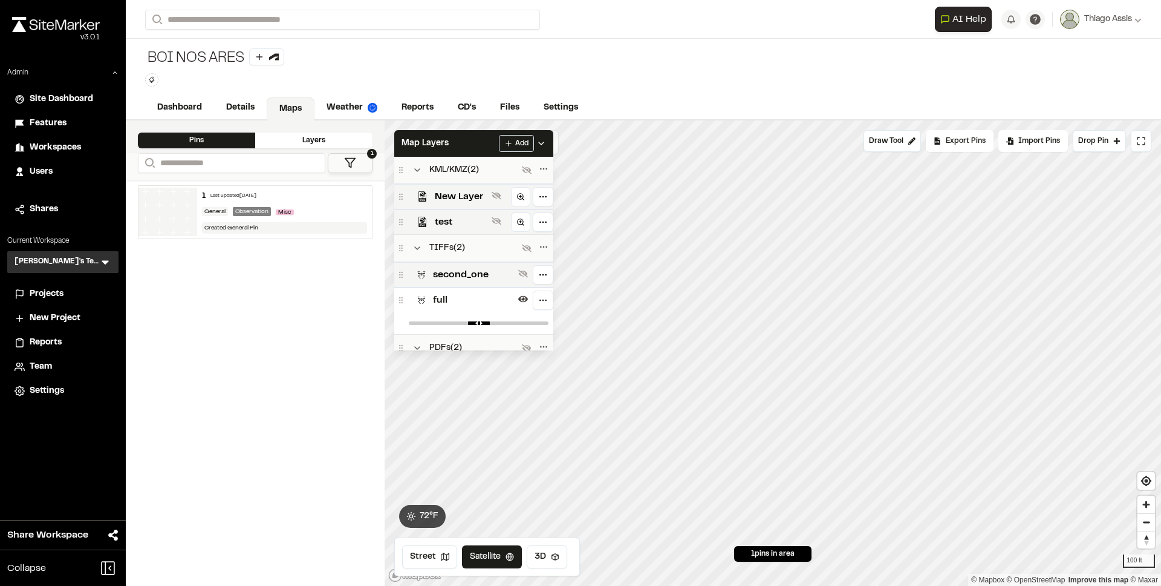
scroll to position [60, 0]
